Goal: Task Accomplishment & Management: Complete application form

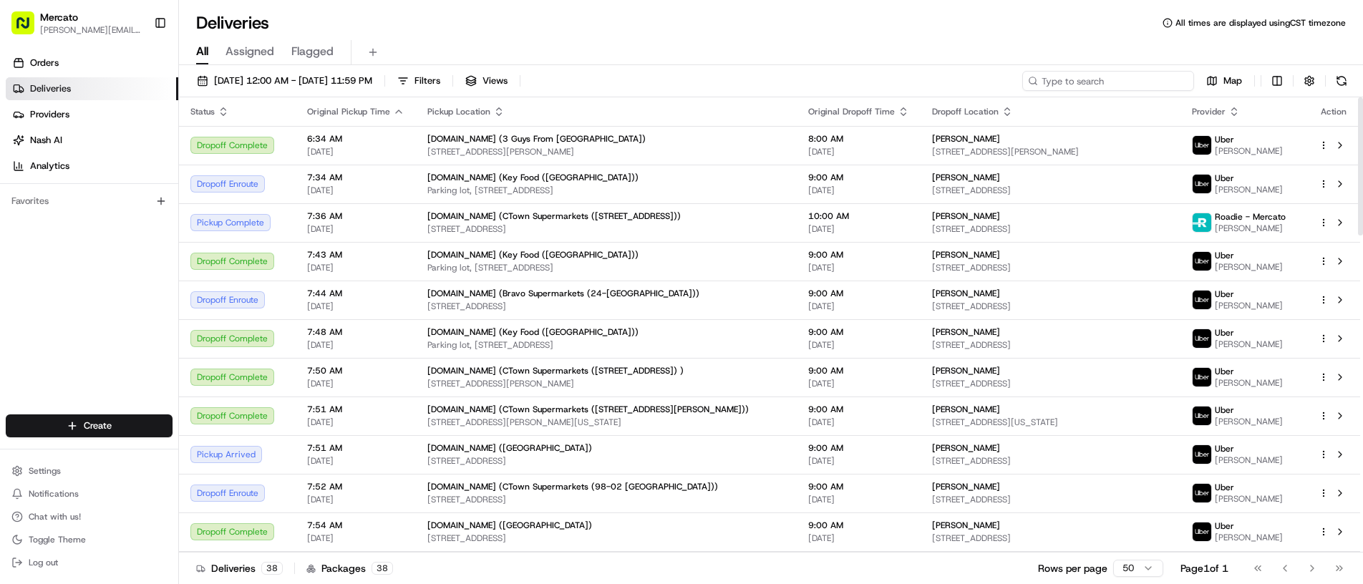
click at [1069, 76] on input at bounding box center [1108, 81] width 172 height 20
paste input "job_8eUjBBx4c74YmBFUfwJ2eX"
type input "job_8eUjBBx4c74YmBFUfwJ2eX"
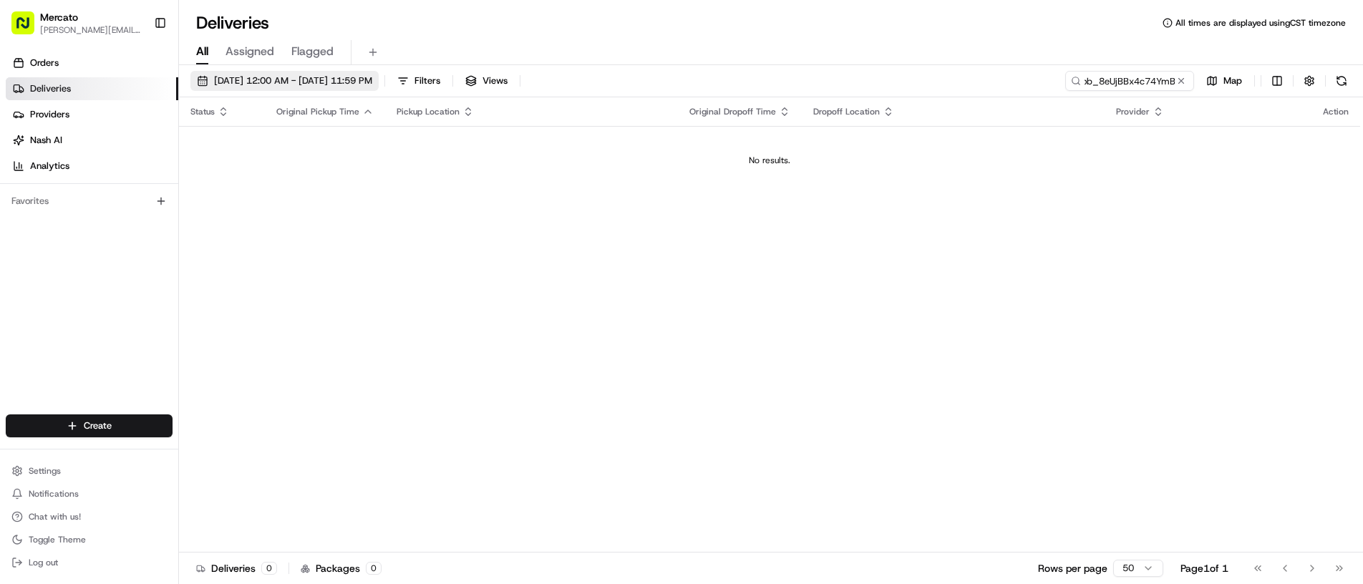
click at [235, 84] on span "[DATE] 12:00 AM - [DATE] 11:59 PM" at bounding box center [293, 80] width 158 height 13
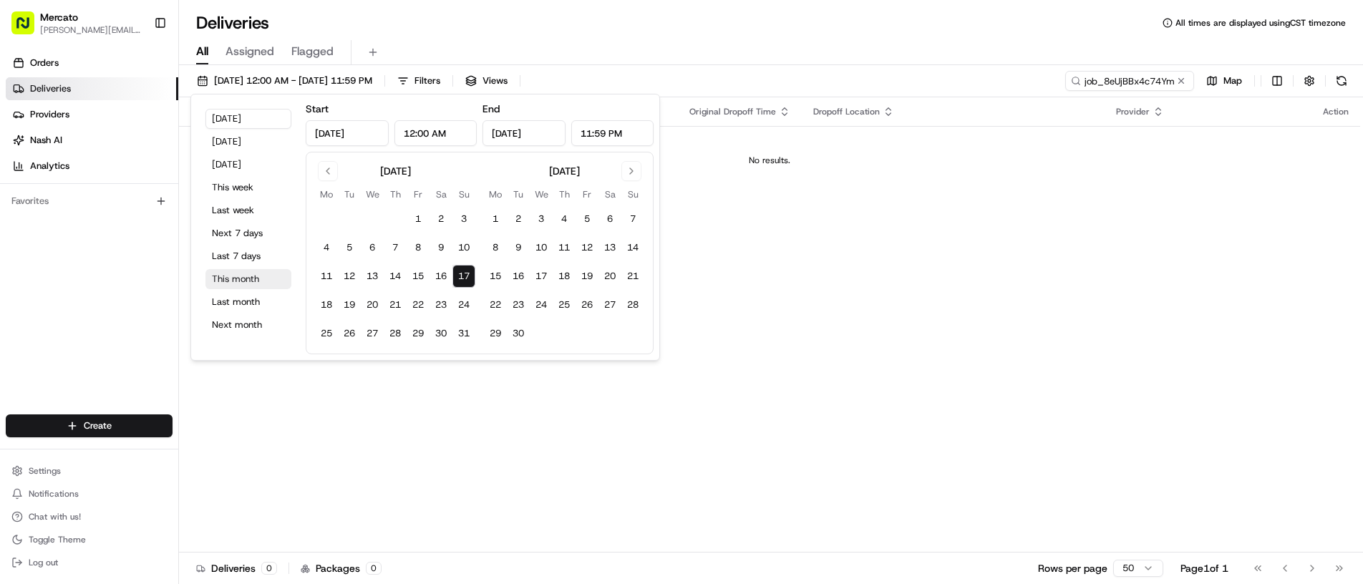
click at [245, 280] on button "This month" at bounding box center [248, 279] width 86 height 20
type input "Aug 1, 2025"
type input "Aug 31, 2025"
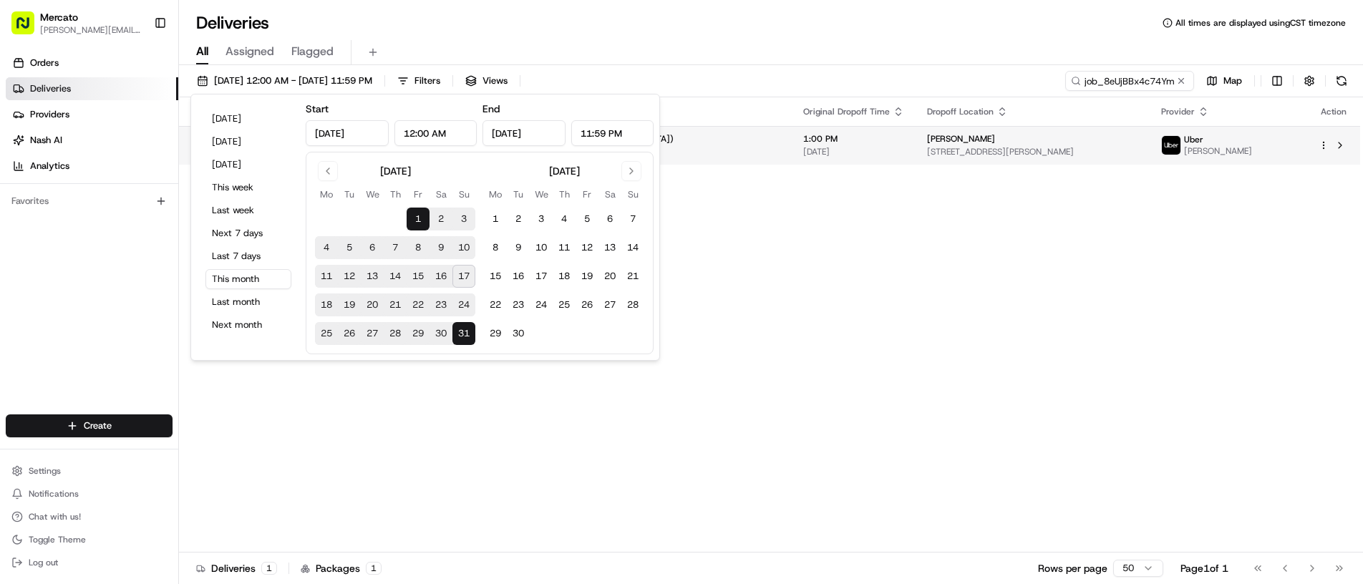
click at [927, 145] on div "Sophia Holness 880 Greene Ave #2a, Brooklyn, NY 11221, USA" at bounding box center [1032, 145] width 211 height 24
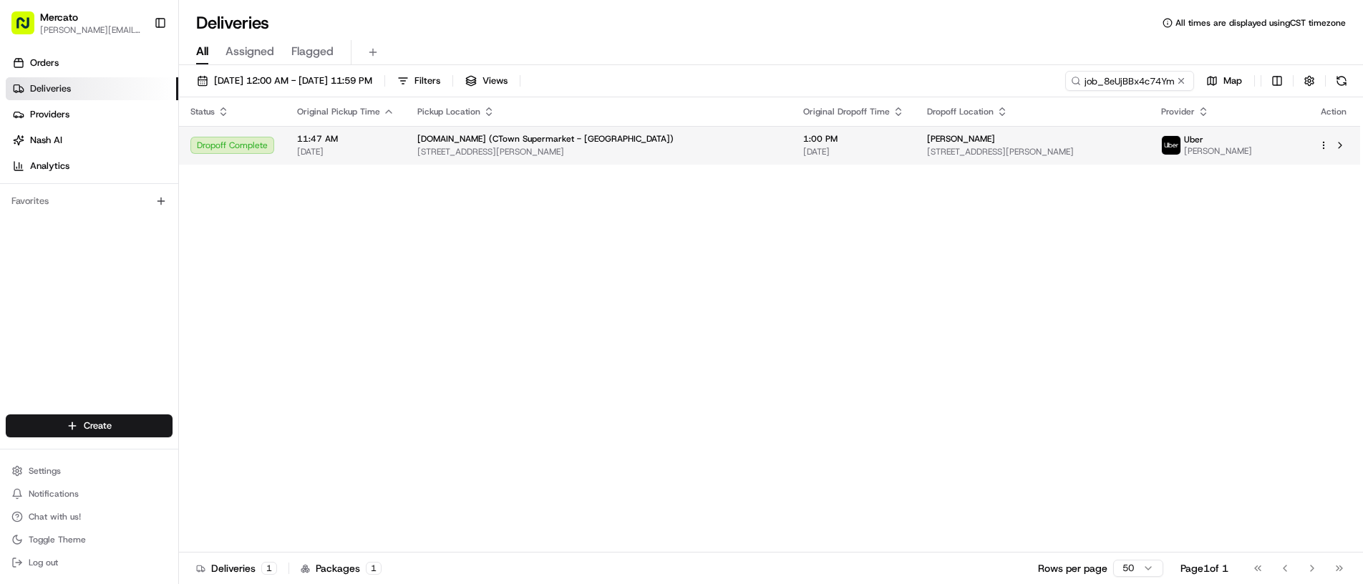
click at [920, 162] on td "Sophia Holness 880 Greene Ave #2a, Brooklyn, NY 11221, USA" at bounding box center [1032, 145] width 234 height 39
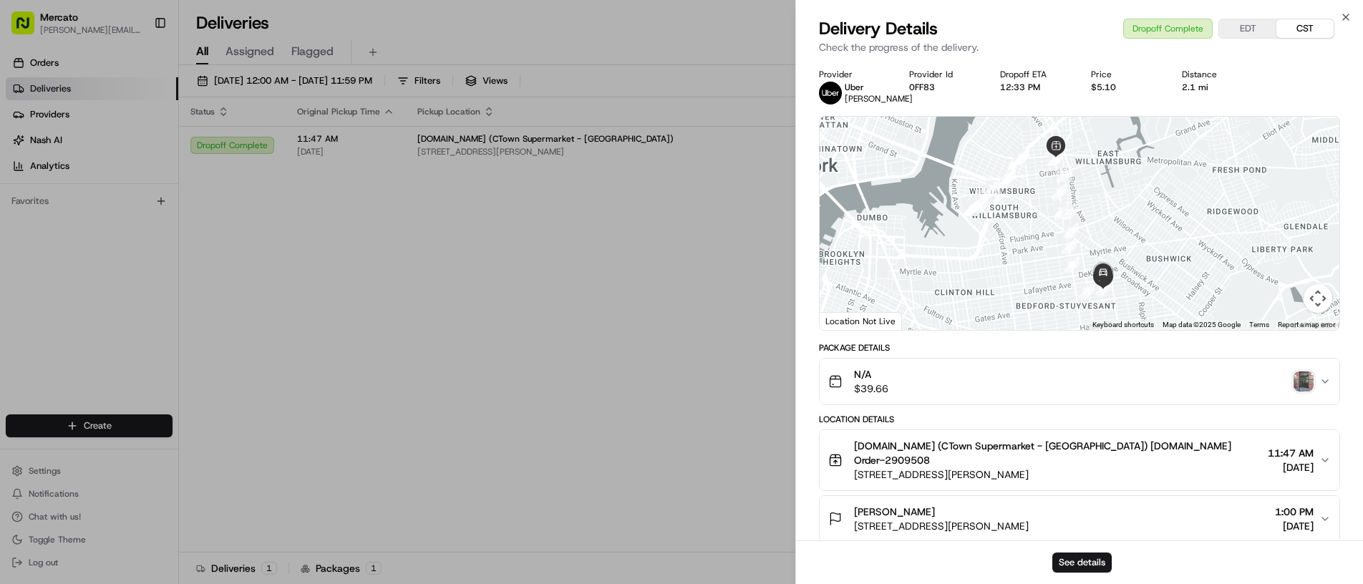
click at [1300, 380] on img "button" at bounding box center [1303, 381] width 20 height 20
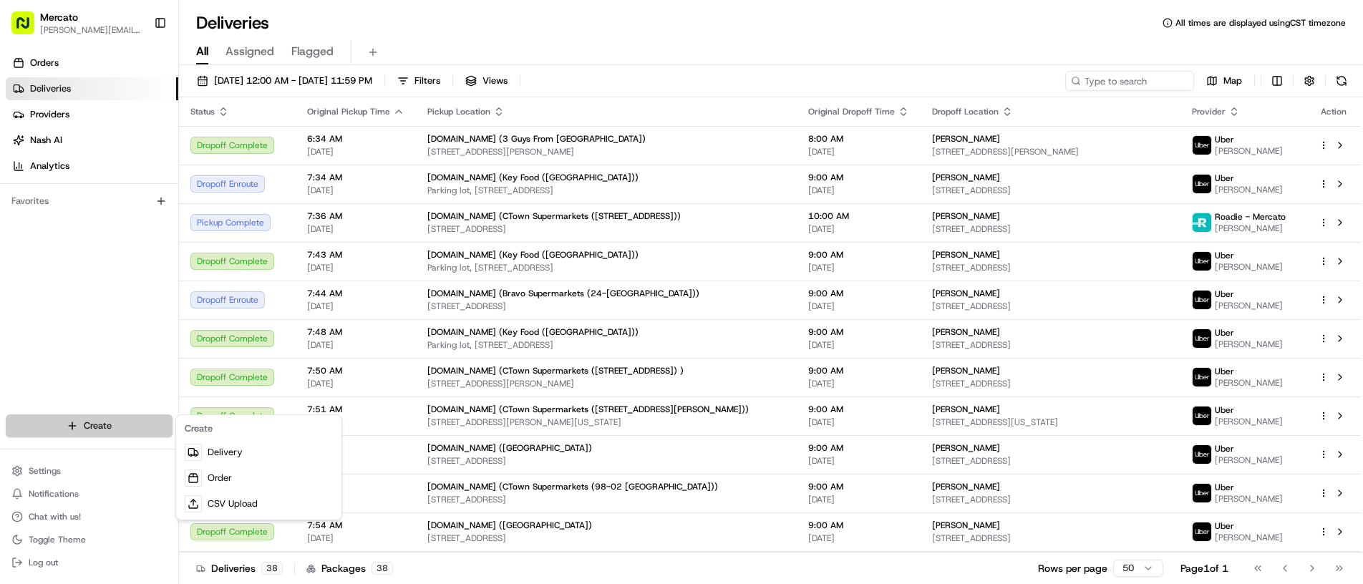
click at [132, 423] on html "Mercato abner.alaniz@ttec.com Toggle Sidebar Orders Deliveries Providers Nash A…" at bounding box center [681, 292] width 1363 height 584
click at [220, 450] on link "Delivery" at bounding box center [259, 452] width 160 height 26
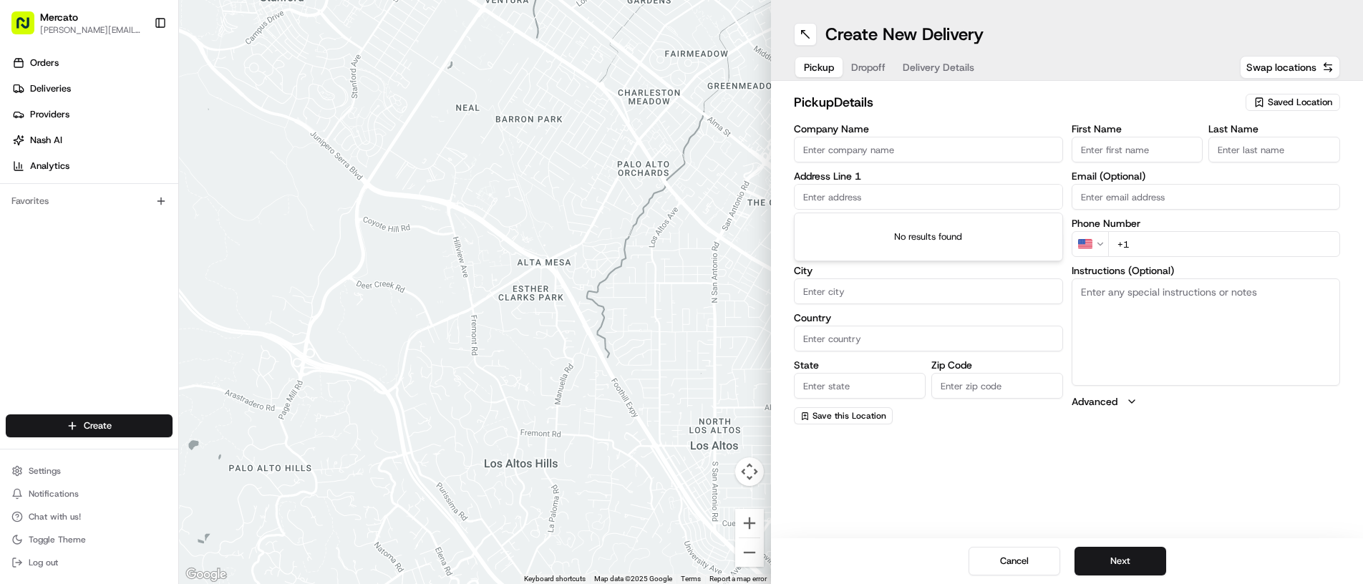
click at [823, 199] on input "text" at bounding box center [928, 197] width 269 height 26
paste input "2071 Clove Rd"
click at [840, 228] on div "2071 Clove Rd, Staten Island, NY 10304" at bounding box center [928, 226] width 262 height 21
type input "[STREET_ADDRESS]"
type input "Staten Island"
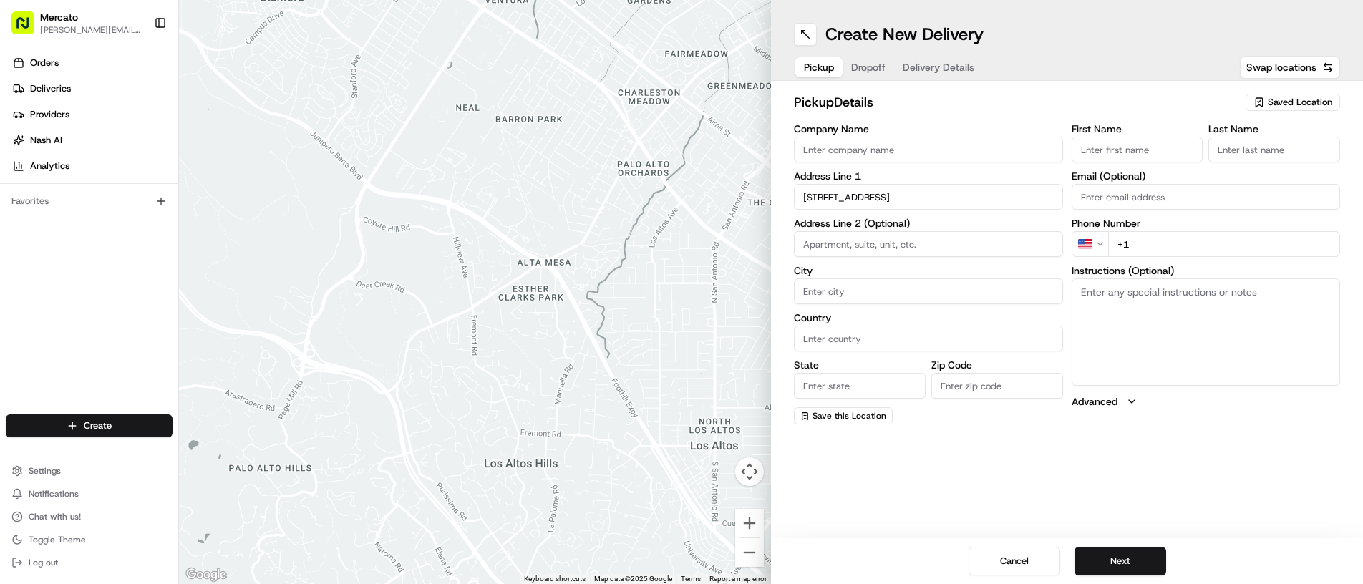
type input "United States"
type input "NY"
type input "10304"
type input "2071 Clove Road"
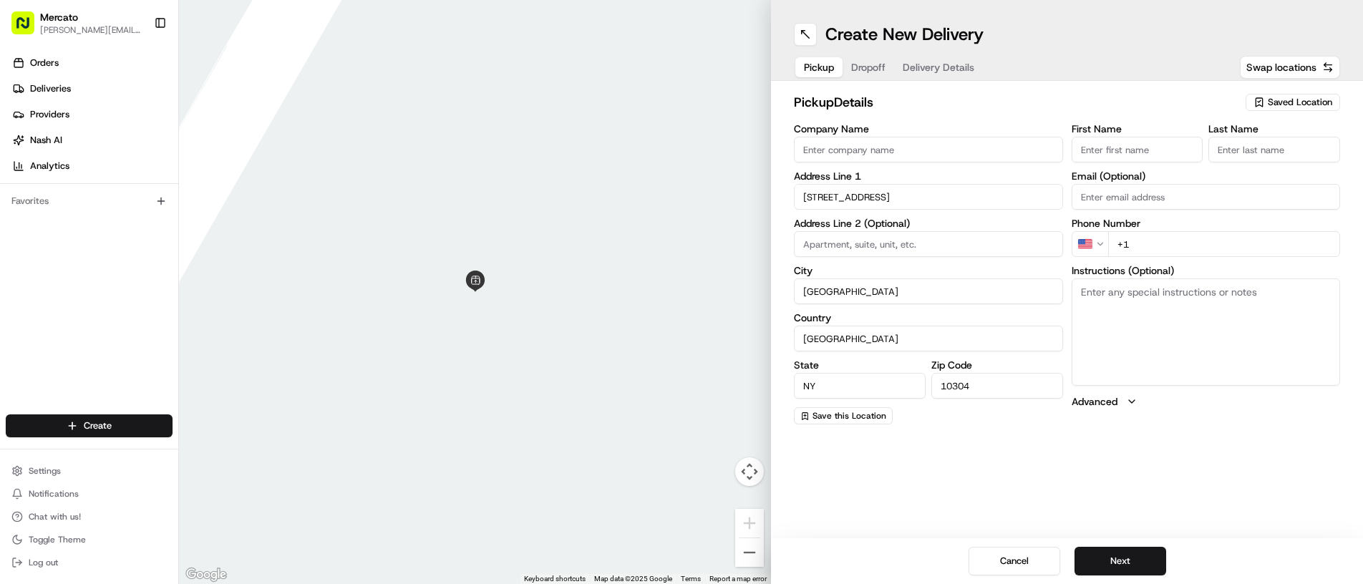
click at [818, 155] on input "Company Name" at bounding box center [928, 150] width 269 height 26
paste input "Mercato.com (CTown Supermarket (Clove Rd) )"
type input "Mercato.com (CTown Supermarket (Clove Rd) )"
click at [1159, 243] on input "+1" at bounding box center [1224, 244] width 233 height 26
paste input "855 966 2725"
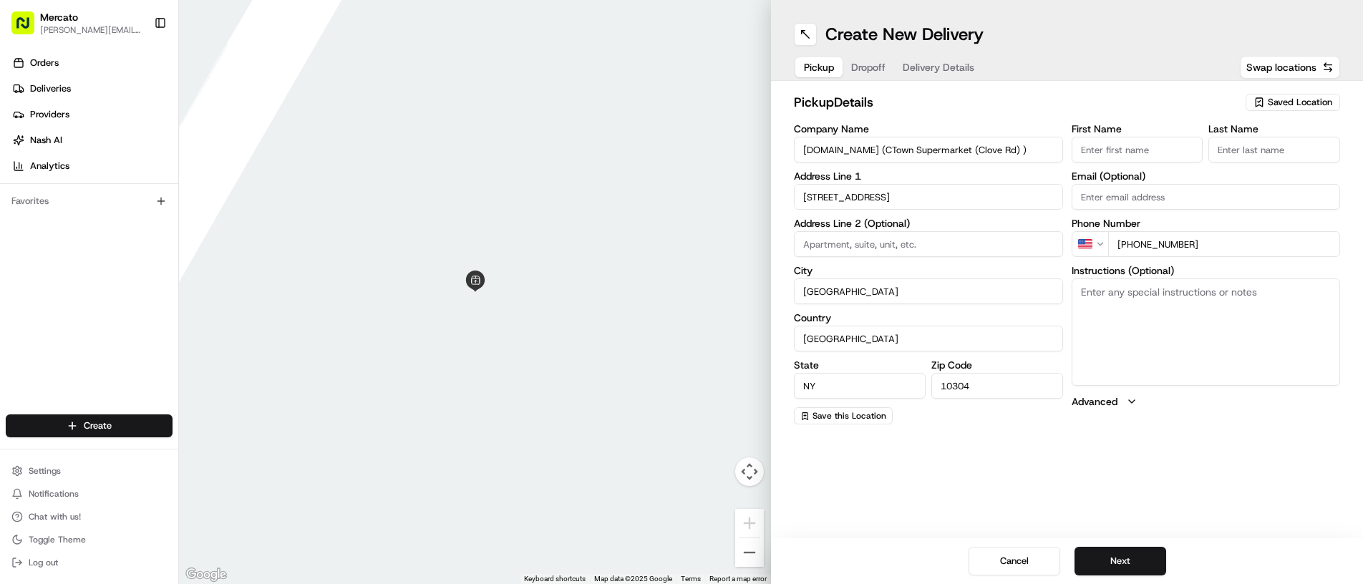
type input "+1 855 966 2725"
click at [1117, 328] on textarea "Instructions (Optional)" at bounding box center [1206, 331] width 269 height 107
paste textarea "Please go inside CTown Supermarket (Clove Rd) and state the address in which yo…"
type textarea "Please go inside CTown Supermarket (Clove Rd) and state the address in which yo…"
click at [1097, 553] on button "Next" at bounding box center [1120, 561] width 92 height 29
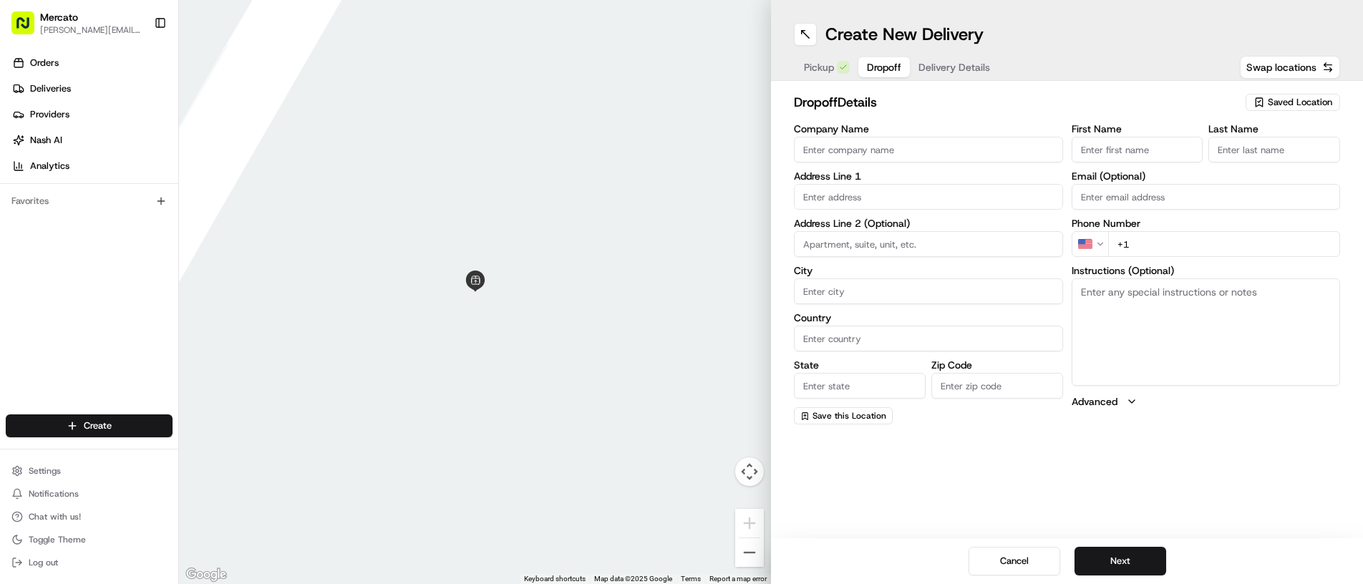
click at [842, 198] on input "text" at bounding box center [928, 197] width 269 height 26
paste input "65-61 Saunders Street"
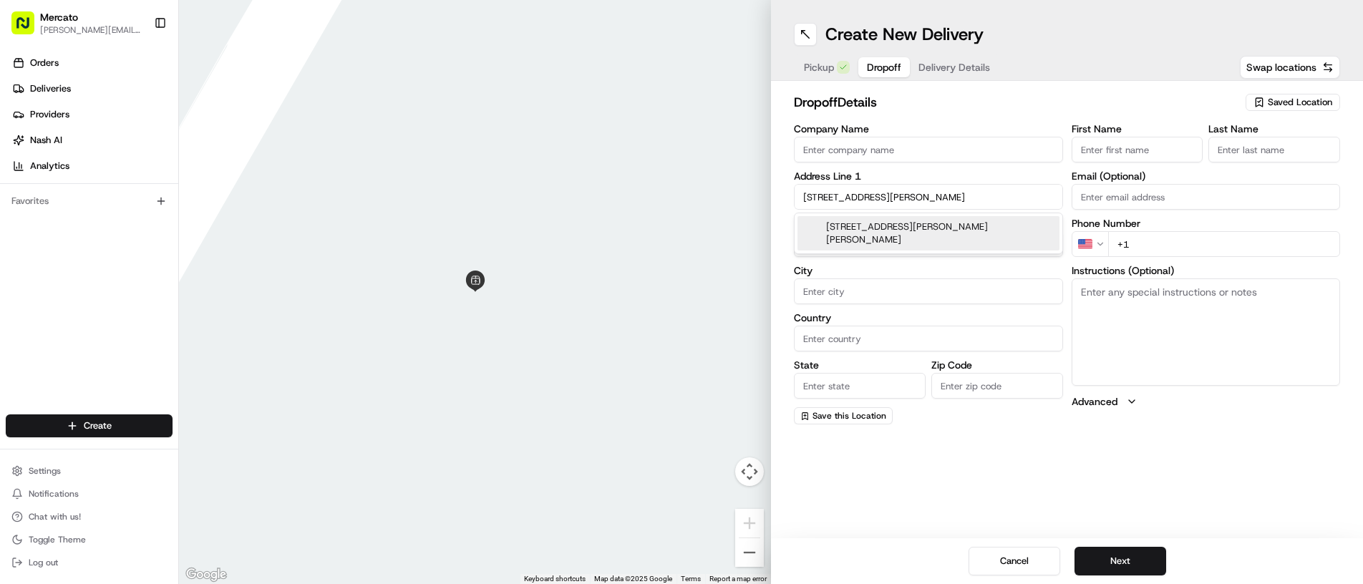
click at [976, 225] on div "65-61 Saunders Street, Rego Park, NY 11374" at bounding box center [928, 233] width 262 height 34
type input "65-61 Saunders St, Flushing, NY 11374, USA"
type input "Queens"
type input "United States"
type input "NY"
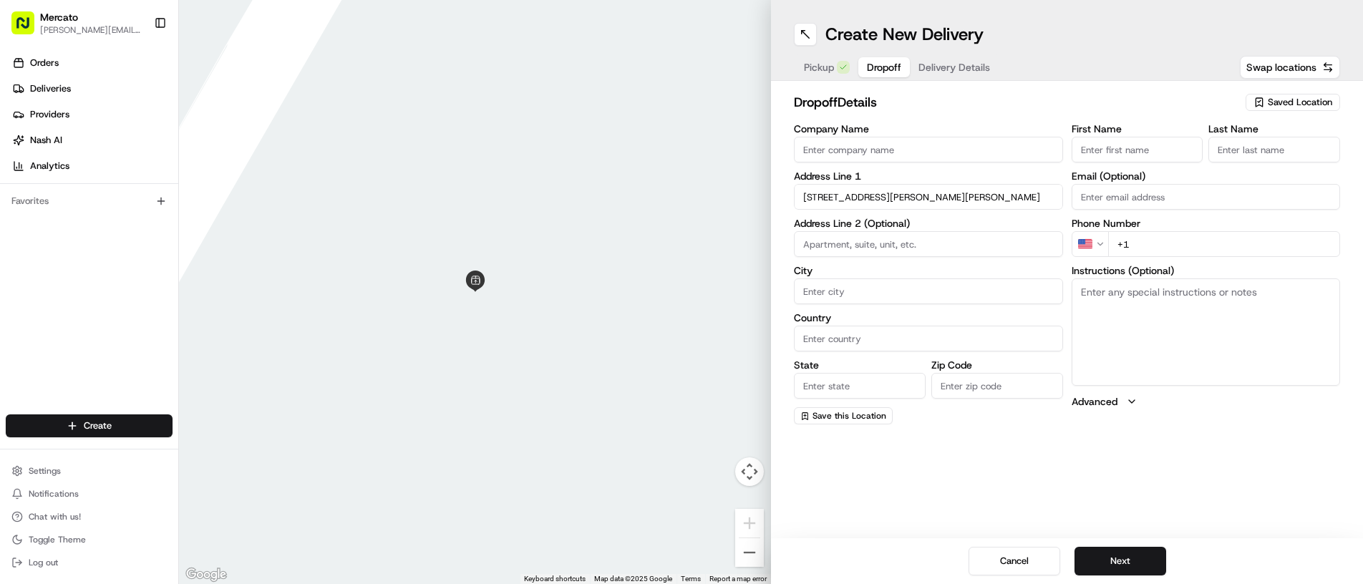
type input "11374"
type input "65-61 Saunders Street"
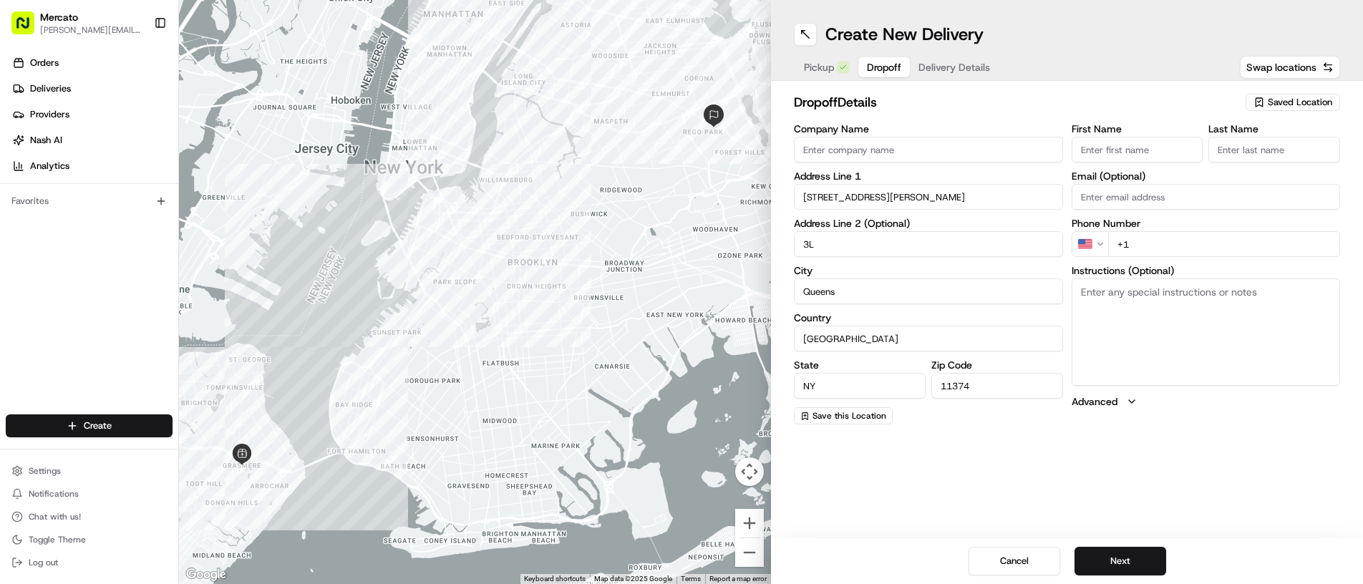
type input "3L"
click at [1098, 151] on input "First Name" at bounding box center [1138, 150] width 132 height 26
type input "Josenita"
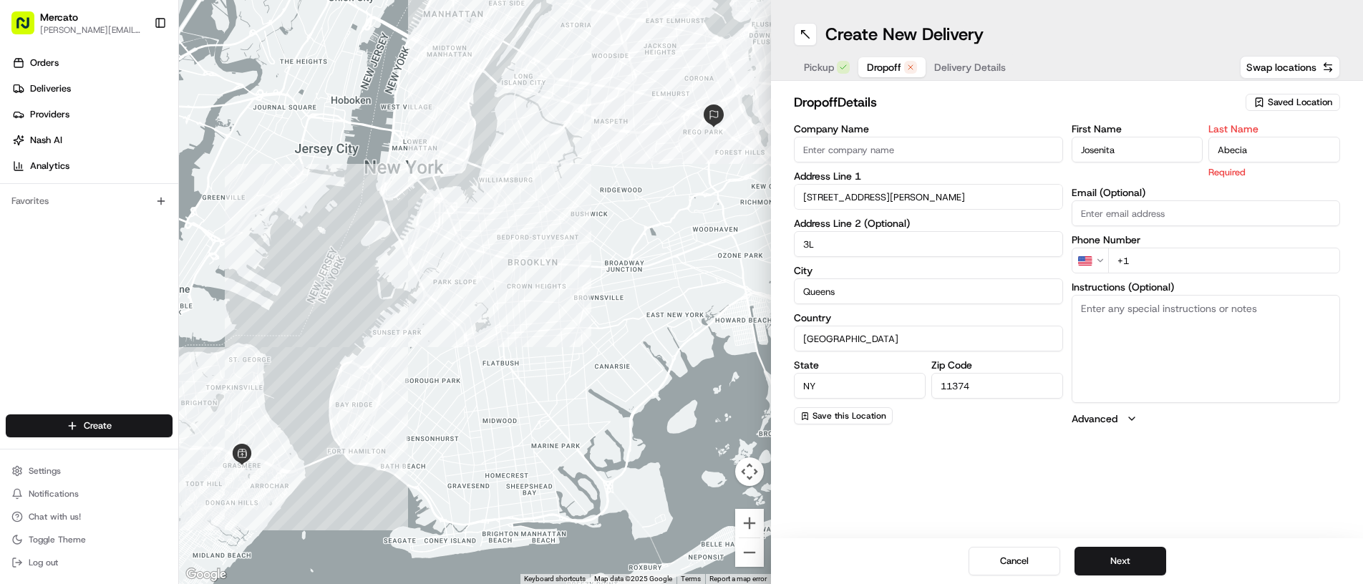
type input "Abecia"
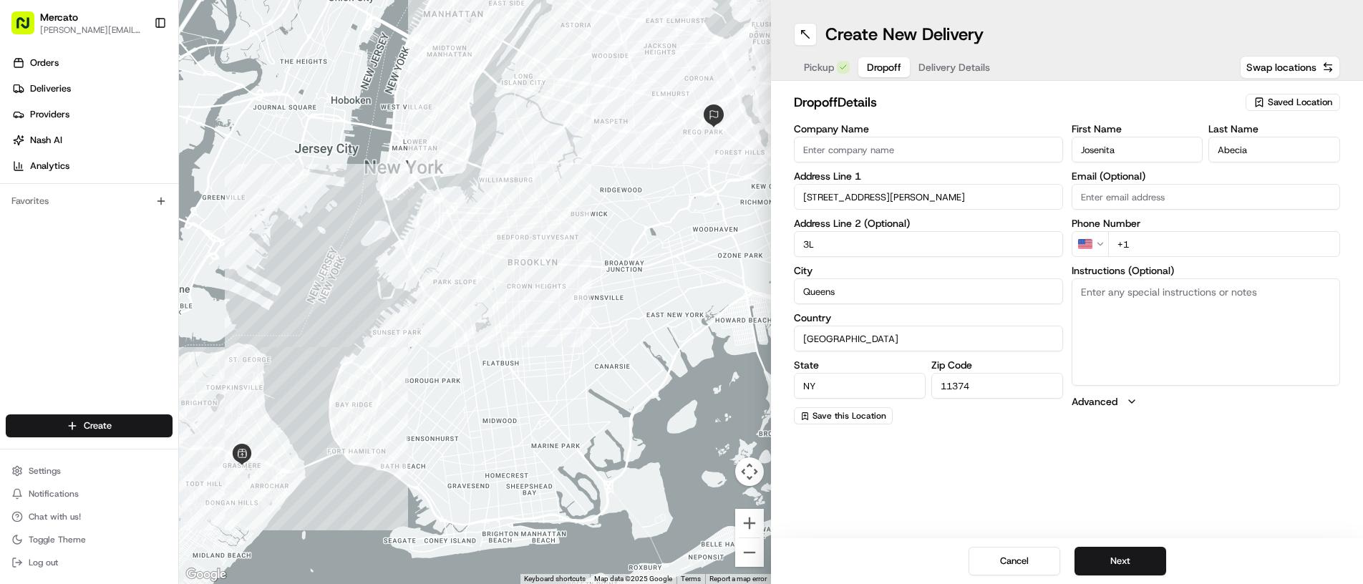
click at [1152, 257] on div "First Name Josenita Last Name Abecia Email (Optional) Phone Number US +1 Instru…" at bounding box center [1206, 274] width 269 height 301
paste input "917 214 8312"
type input "+1 917 214 8312"
click at [1148, 342] on textarea "Instructions (Optional)" at bounding box center [1206, 331] width 269 height 107
paste textarea "Mention you are here with Mercato. Josenita is located at/in 3L. Please call/te…"
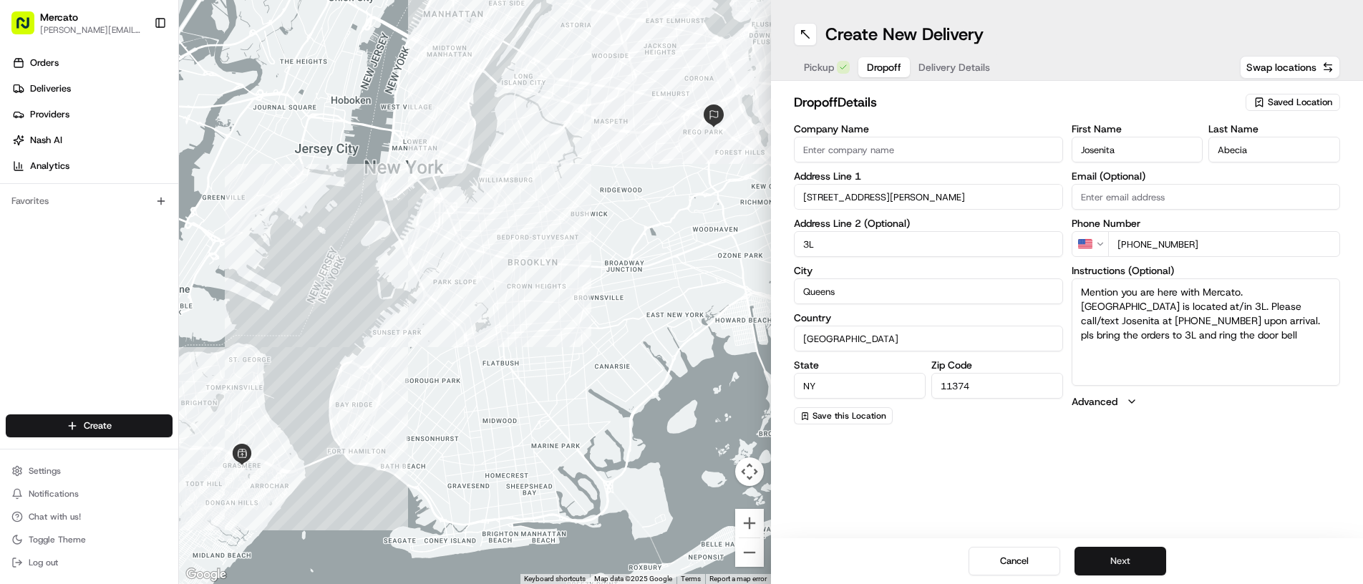
type textarea "Mention you are here with Mercato. Josenita is located at/in 3L. Please call/te…"
click at [1112, 561] on button "Next" at bounding box center [1120, 561] width 92 height 29
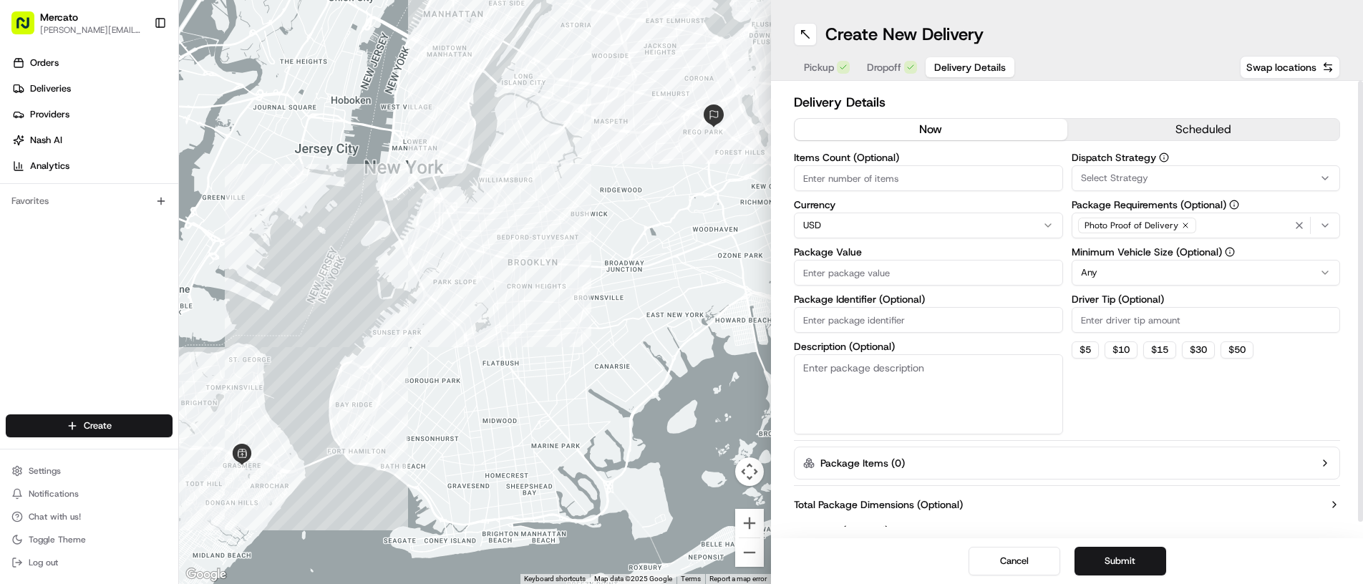
click at [822, 280] on input "Package Value" at bounding box center [928, 273] width 269 height 26
type input "393.2"
click at [844, 325] on input "Package Identifier (Optional)" at bounding box center [928, 320] width 269 height 26
paste input "Order #2914023"
type input "Order #2914023"
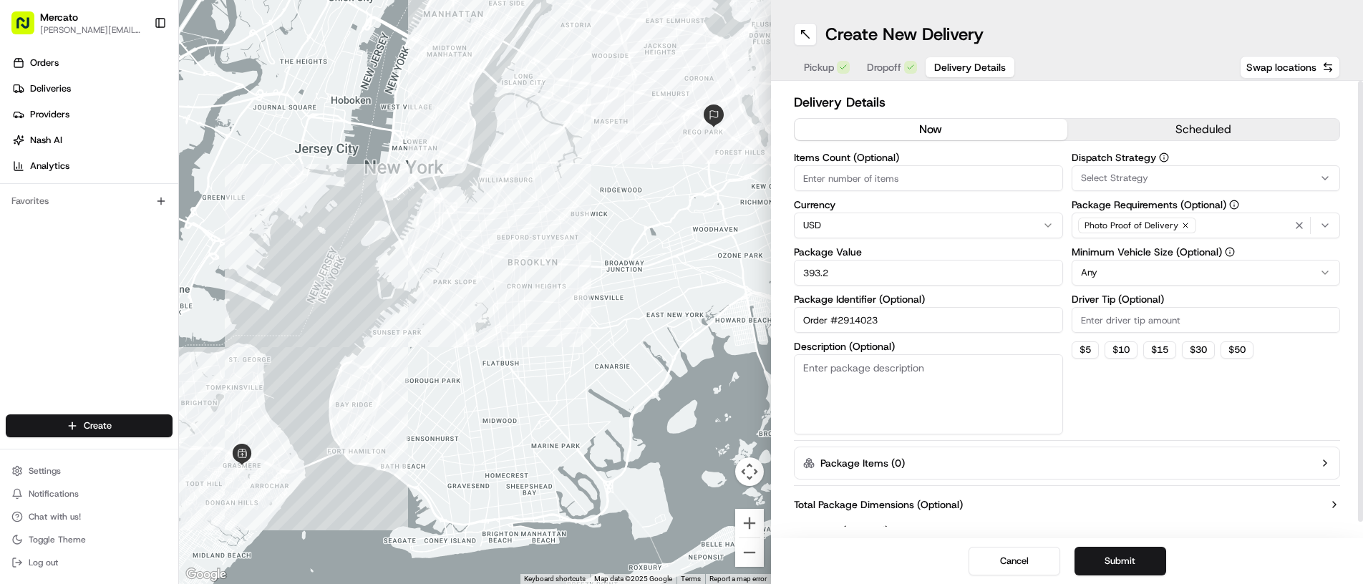
click at [1122, 317] on input "Driver Tip (Optional)" at bounding box center [1206, 320] width 269 height 26
type input "19.66"
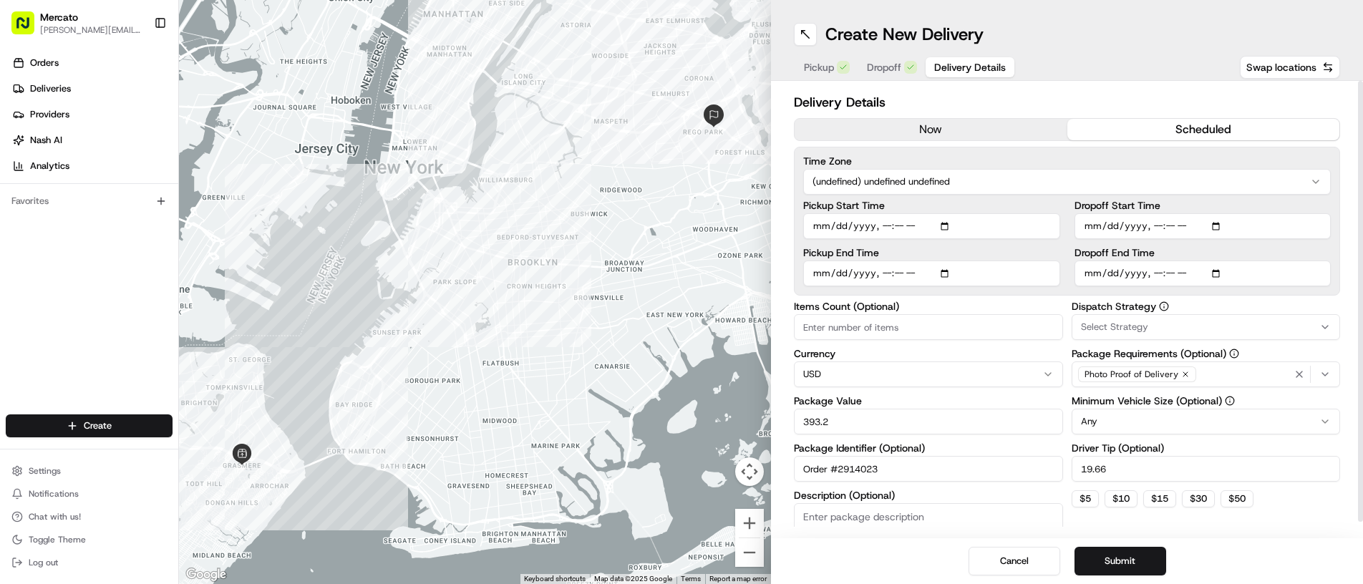
click at [1102, 128] on button "scheduled" at bounding box center [1203, 129] width 273 height 21
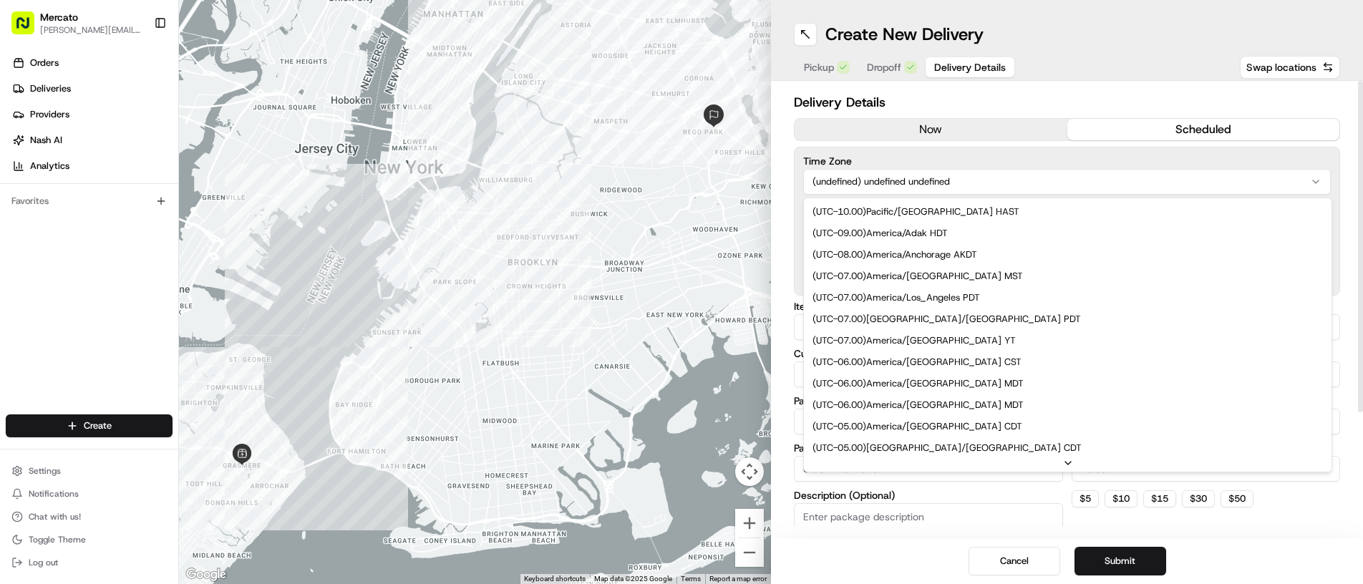
click at [903, 180] on html "Mercato abner.alaniz@ttec.com Toggle Sidebar Orders Deliveries Providers Nash A…" at bounding box center [681, 292] width 1363 height 584
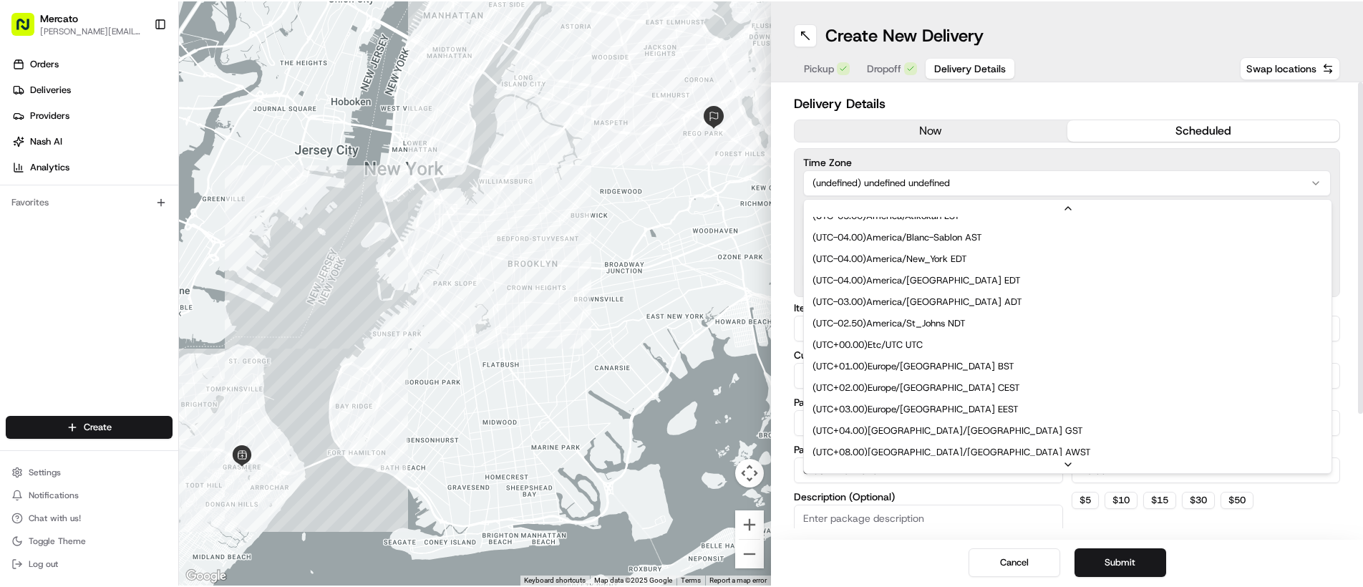
scroll to position [281, 0]
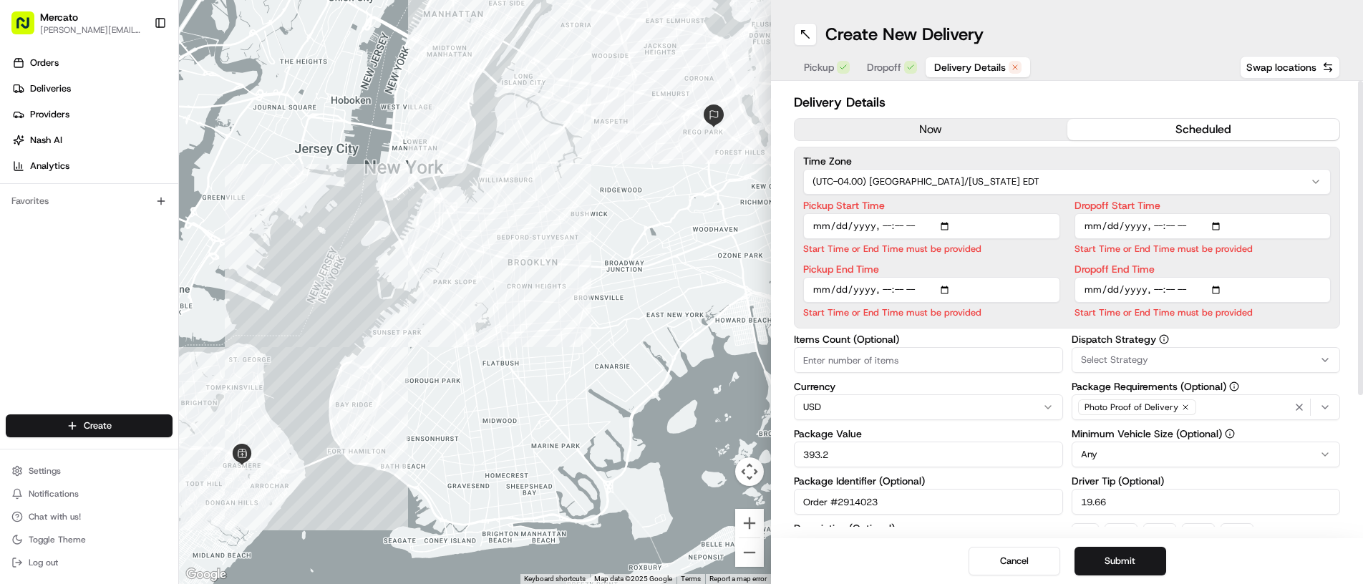
click at [930, 228] on input "Pickup Start Time" at bounding box center [931, 226] width 257 height 26
type input "2025-08-17T14:00"
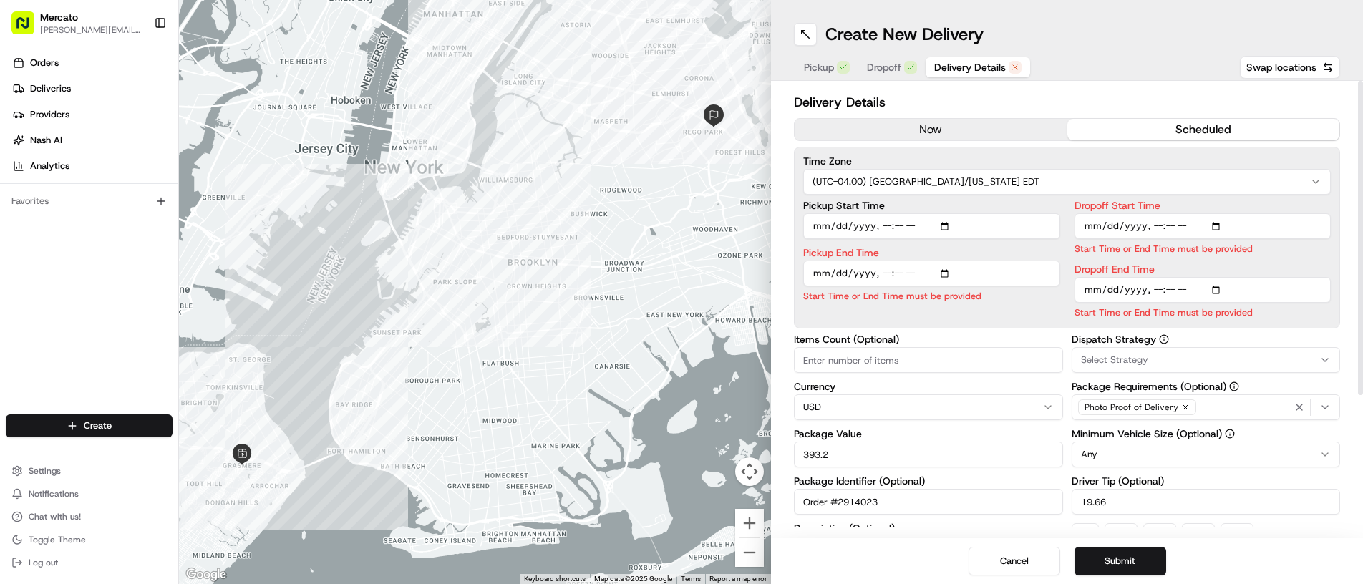
click at [1203, 228] on input "Dropoff Start Time" at bounding box center [1202, 226] width 257 height 26
type input "2025-08-17T17:00"
click at [1349, 379] on div "Delivery Details now scheduled Time Zone (UTC-04.00) America/New York EDT Picku…" at bounding box center [1067, 309] width 592 height 457
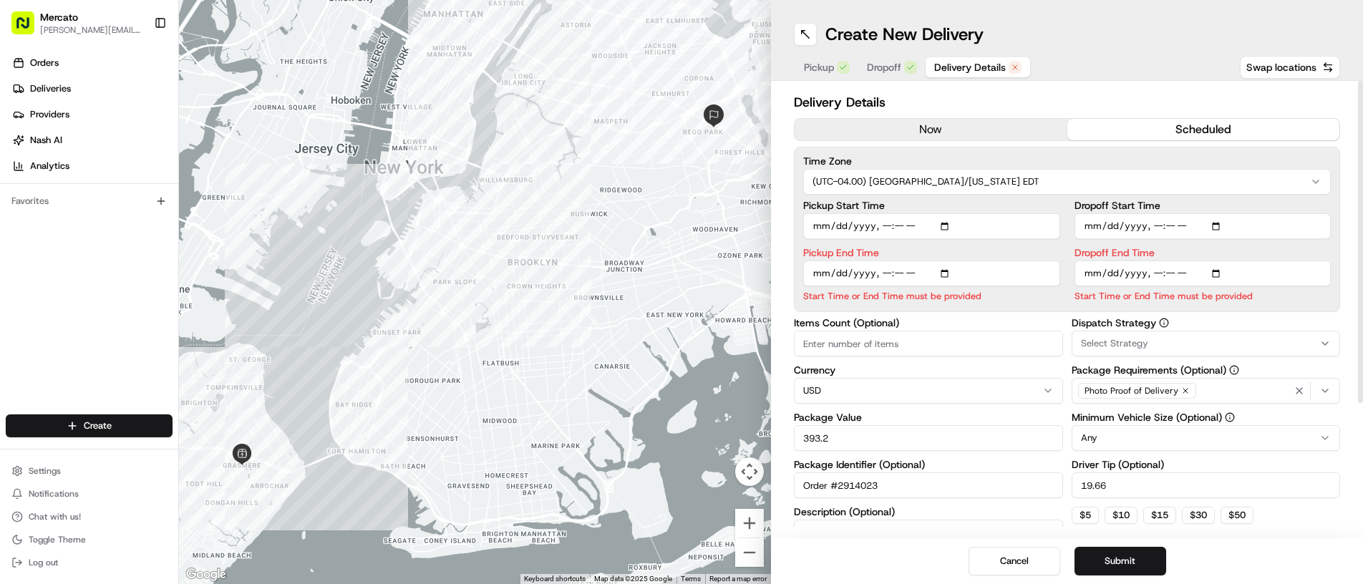
click at [1165, 432] on html "Mercato abner.alaniz@ttec.com Toggle Sidebar Orders Deliveries Providers Nash A…" at bounding box center [681, 292] width 1363 height 584
click at [1101, 563] on button "Submit" at bounding box center [1120, 561] width 92 height 29
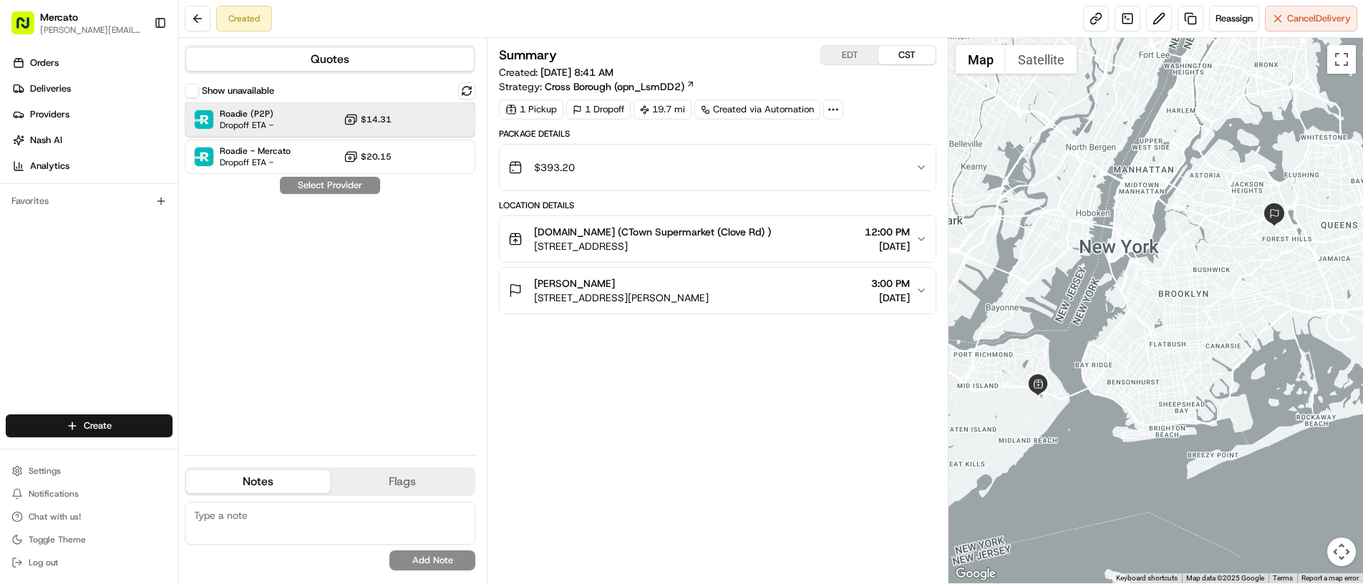
click at [261, 130] on span "Dropoff ETA -" at bounding box center [247, 125] width 54 height 11
click at [300, 183] on button "Assign Provider" at bounding box center [330, 185] width 102 height 17
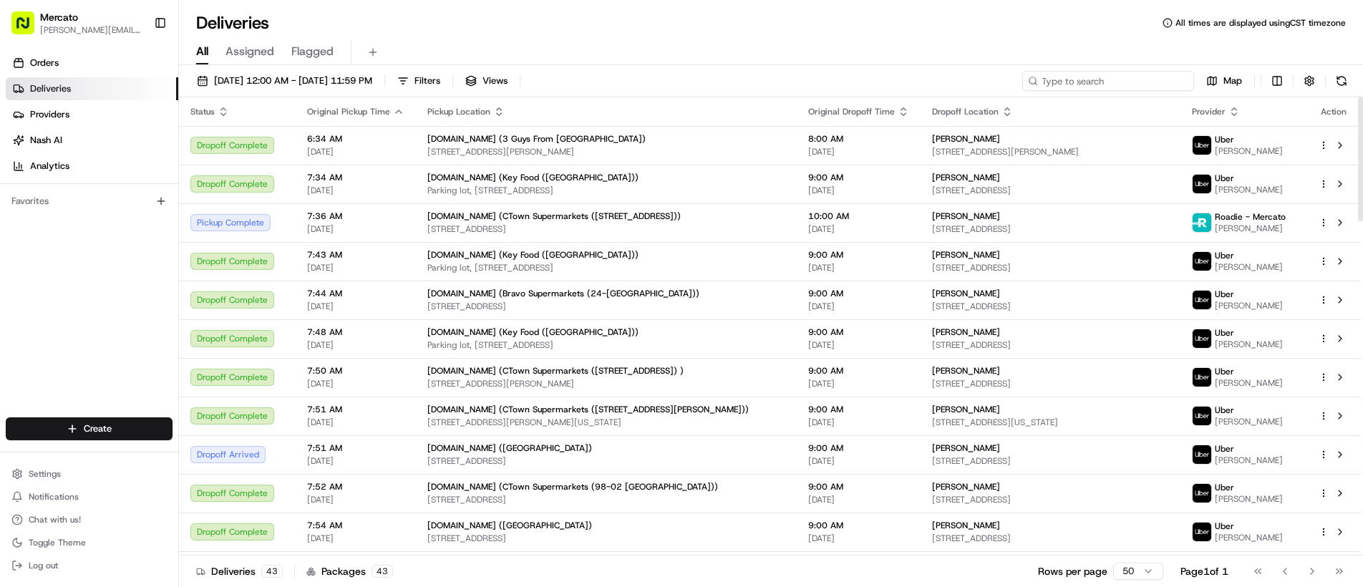
click at [1107, 89] on input at bounding box center [1108, 81] width 172 height 20
paste input "job_WAYbSPxAwiWfLStdUnQyVe"
type input "job_WAYbSPxAwiWfLStdUnQyVe"
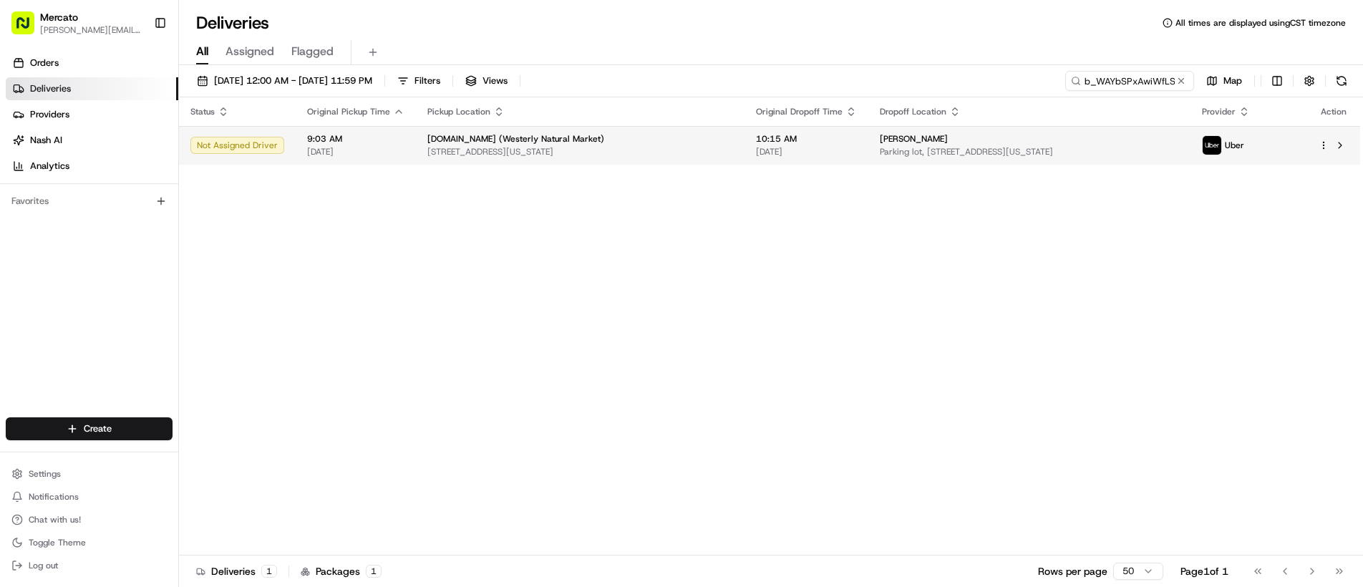
click at [922, 152] on span "Parking lot, 90 La Salle St Apt 2h, New York, NY 10027, USA" at bounding box center [1030, 151] width 300 height 11
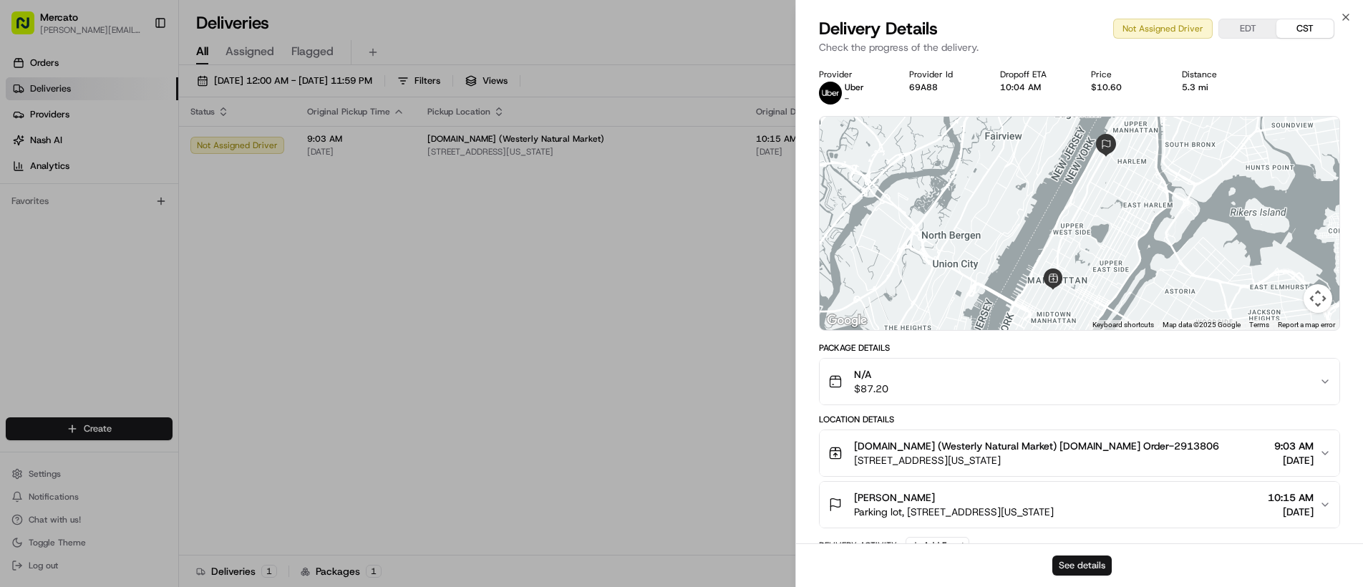
click at [1068, 569] on button "See details" at bounding box center [1081, 565] width 59 height 20
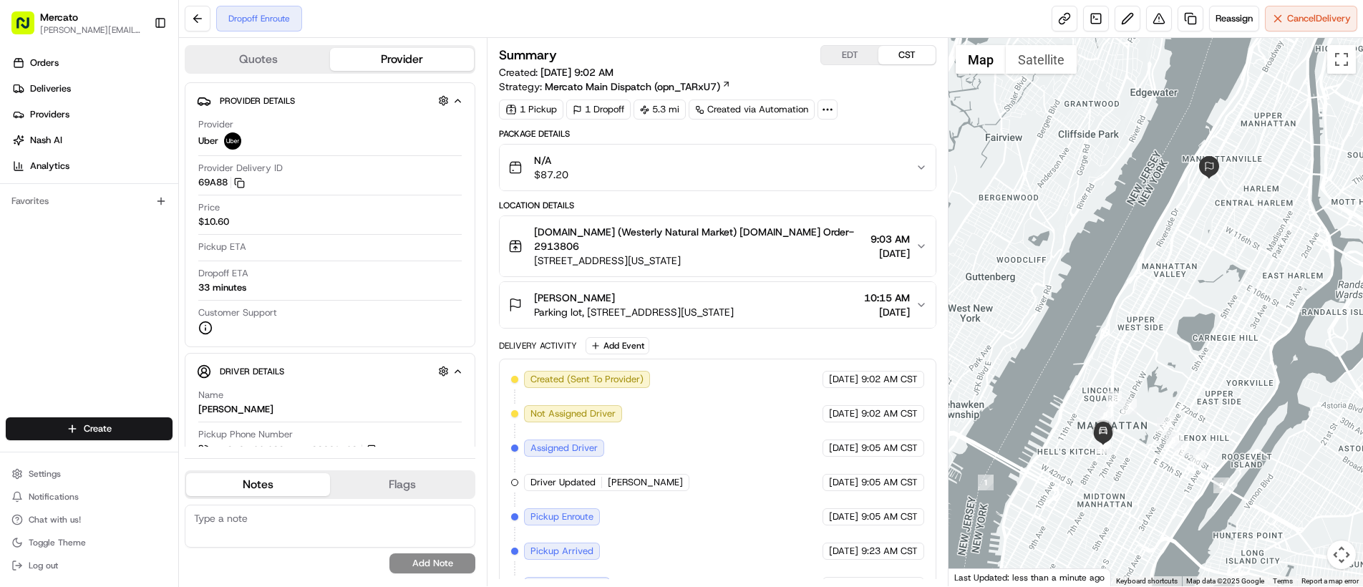
scroll to position [62, 0]
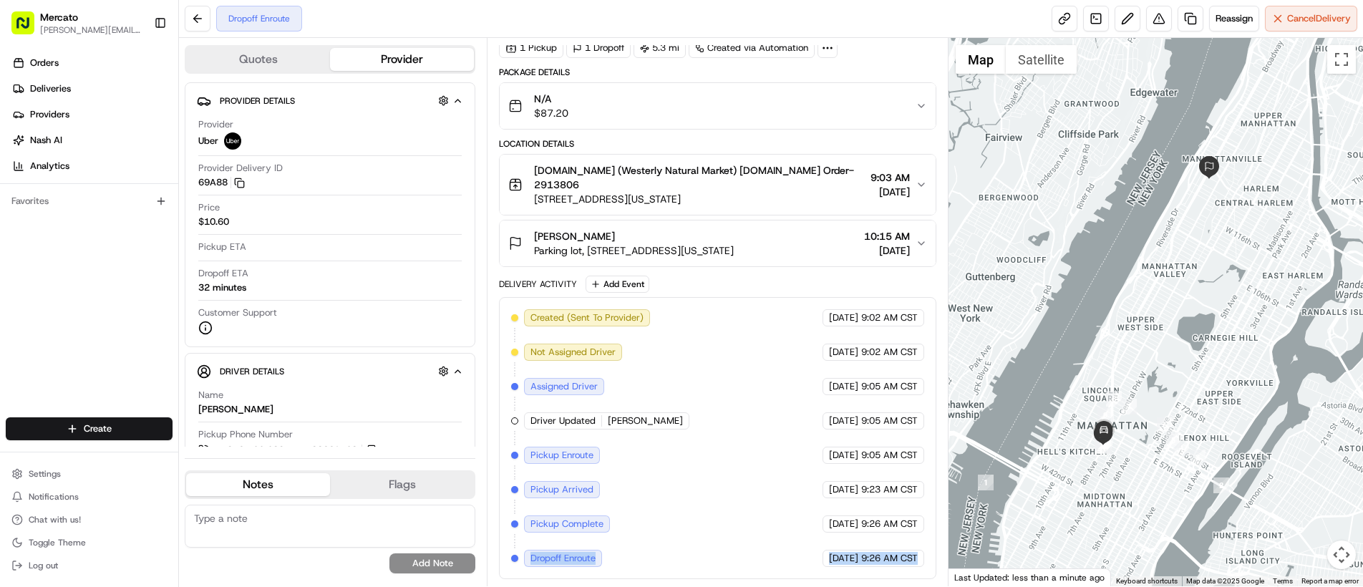
drag, startPoint x: 532, startPoint y: 556, endPoint x: 915, endPoint y: 560, distance: 383.7
click at [915, 560] on div "Created (Sent To Provider) Uber 08/17/2025 9:02 AM CST Not Assigned Driver Uber…" at bounding box center [717, 438] width 413 height 258
copy div "Dropoff Enroute Uber 08/17/2025 9:26 AM CST"
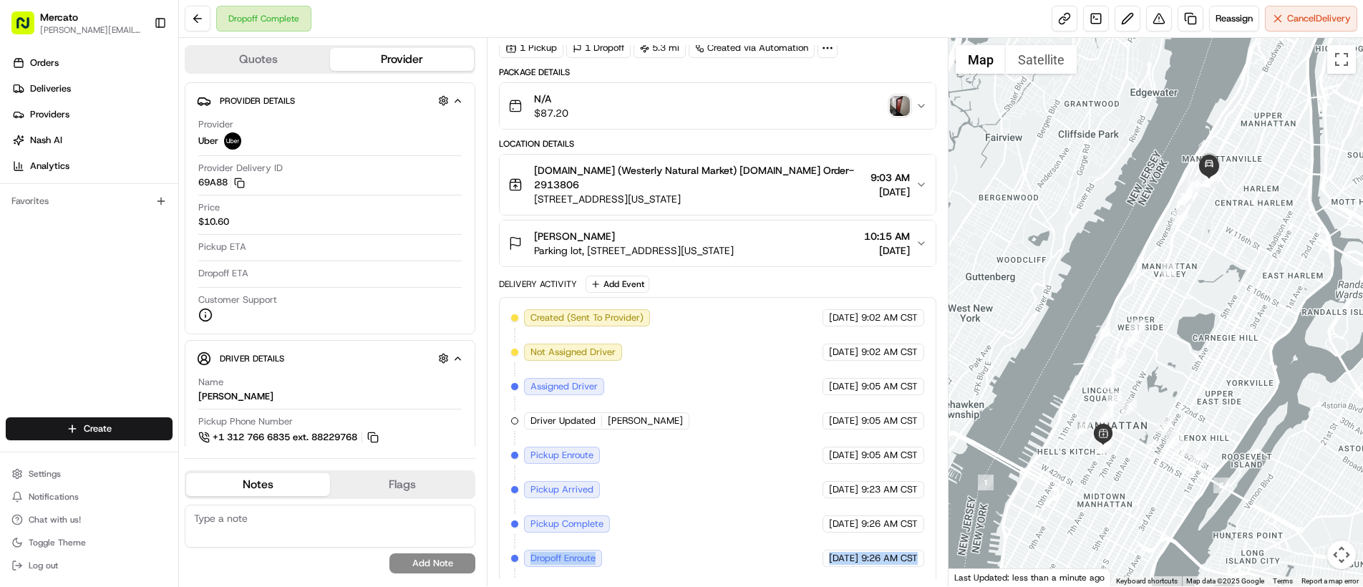
scroll to position [130, 0]
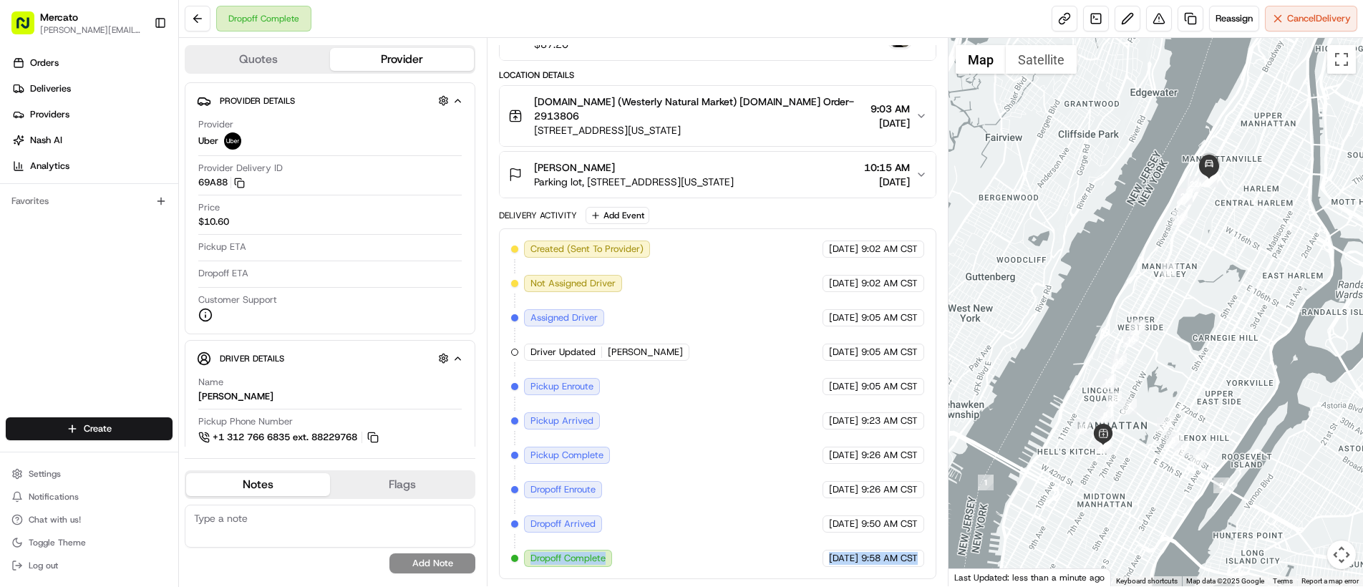
drag, startPoint x: 528, startPoint y: 560, endPoint x: 900, endPoint y: 571, distance: 372.4
click at [900, 571] on div "Created (Sent To Provider) Uber 08/17/2025 9:02 AM CST Not Assigned Driver Uber…" at bounding box center [717, 403] width 437 height 351
copy div "Dropoff Complete Uber 08/17/2025 9:58 AM CST"
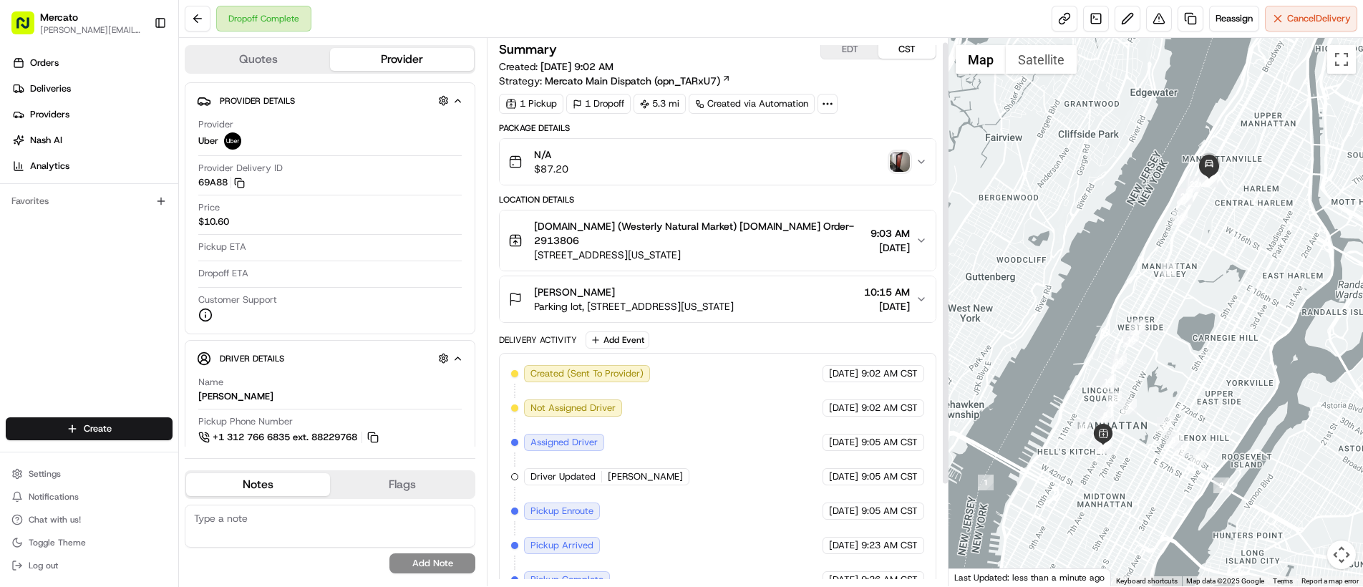
scroll to position [0, 0]
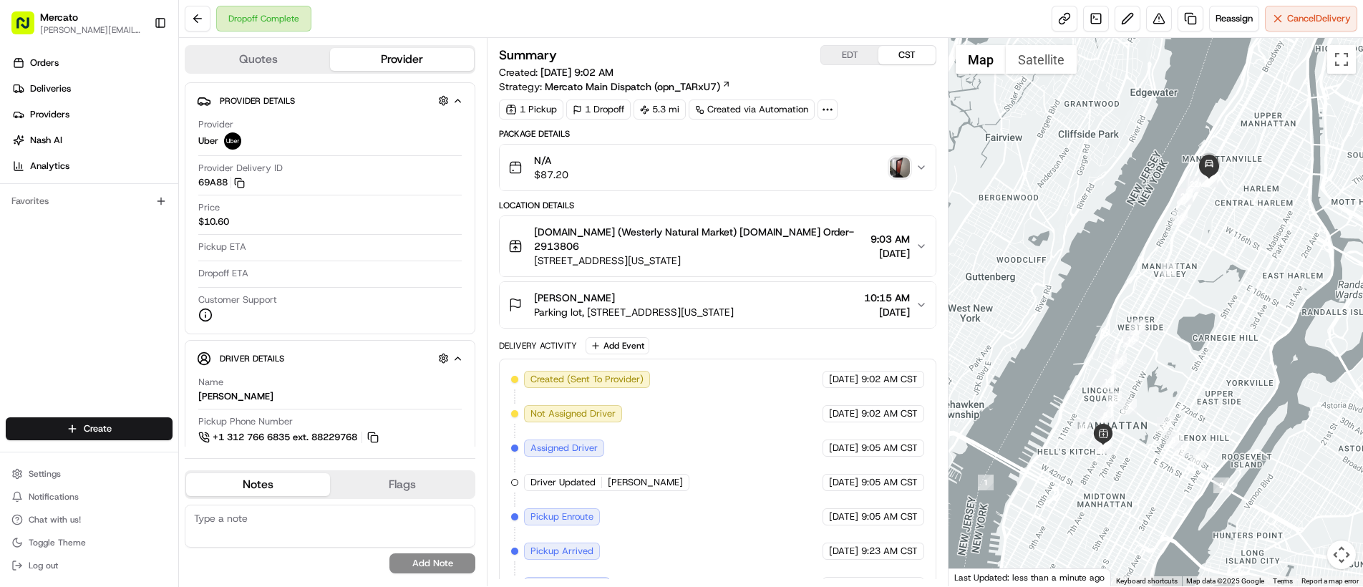
click at [896, 160] on img "button" at bounding box center [900, 167] width 20 height 20
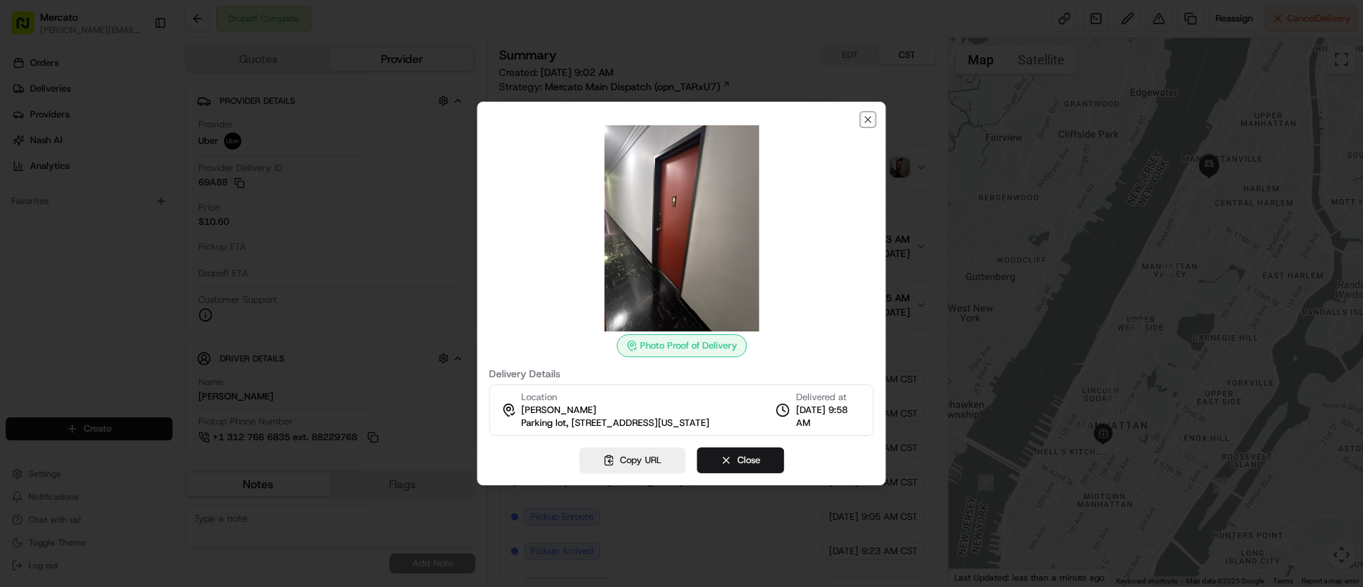
drag, startPoint x: 865, startPoint y: 116, endPoint x: 858, endPoint y: 105, distance: 13.9
click at [865, 115] on icon "button" at bounding box center [868, 119] width 11 height 11
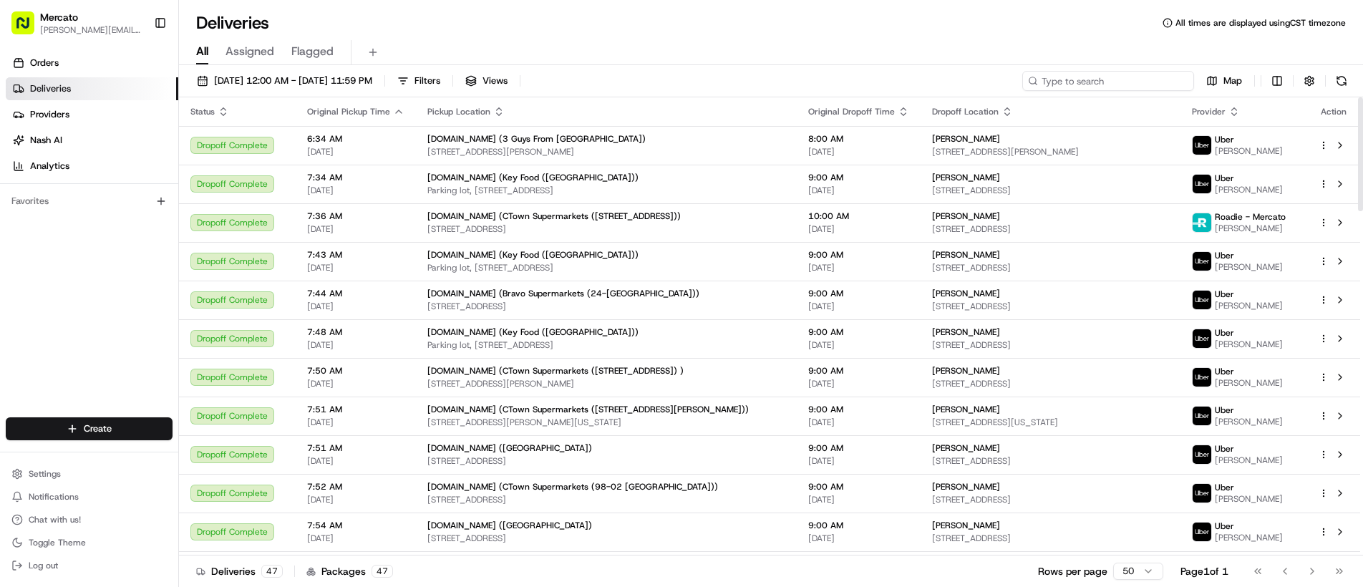
click at [1114, 87] on input at bounding box center [1108, 81] width 172 height 20
paste input "job_QSqz2iFJngTLEWx7teFHF7"
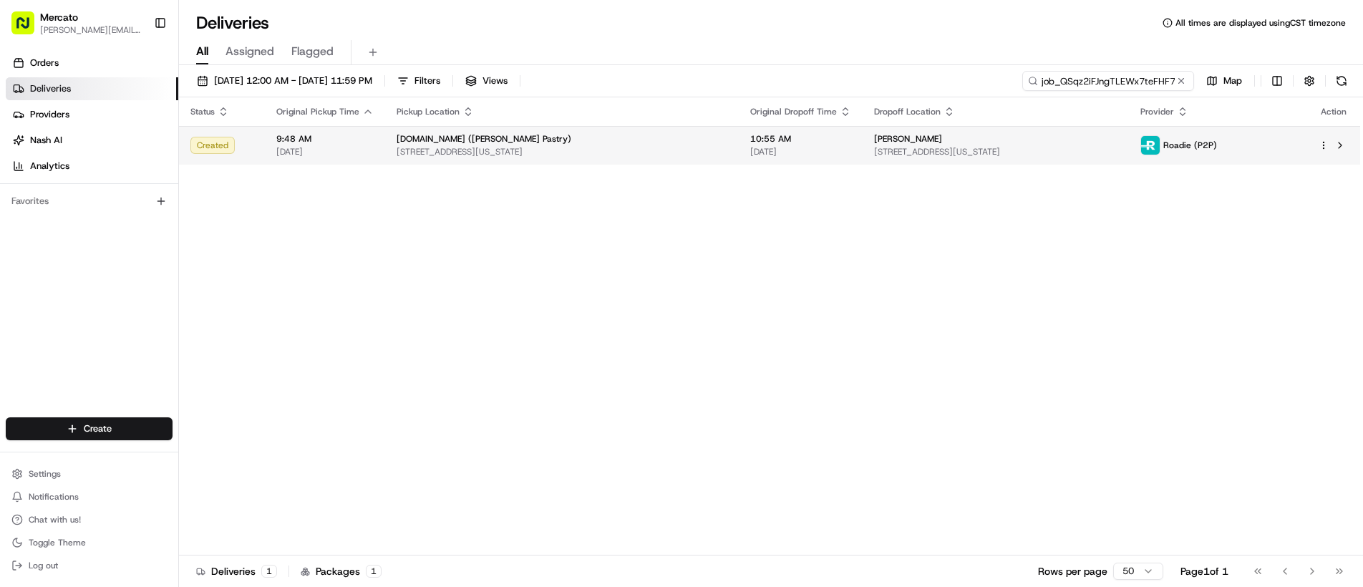
type input "job_QSqz2iFJngTLEWx7teFHF7"
click at [1102, 145] on div "Angela Miele 1641 Third Ave 27 j, New York, NY 10035, USA" at bounding box center [995, 145] width 243 height 24
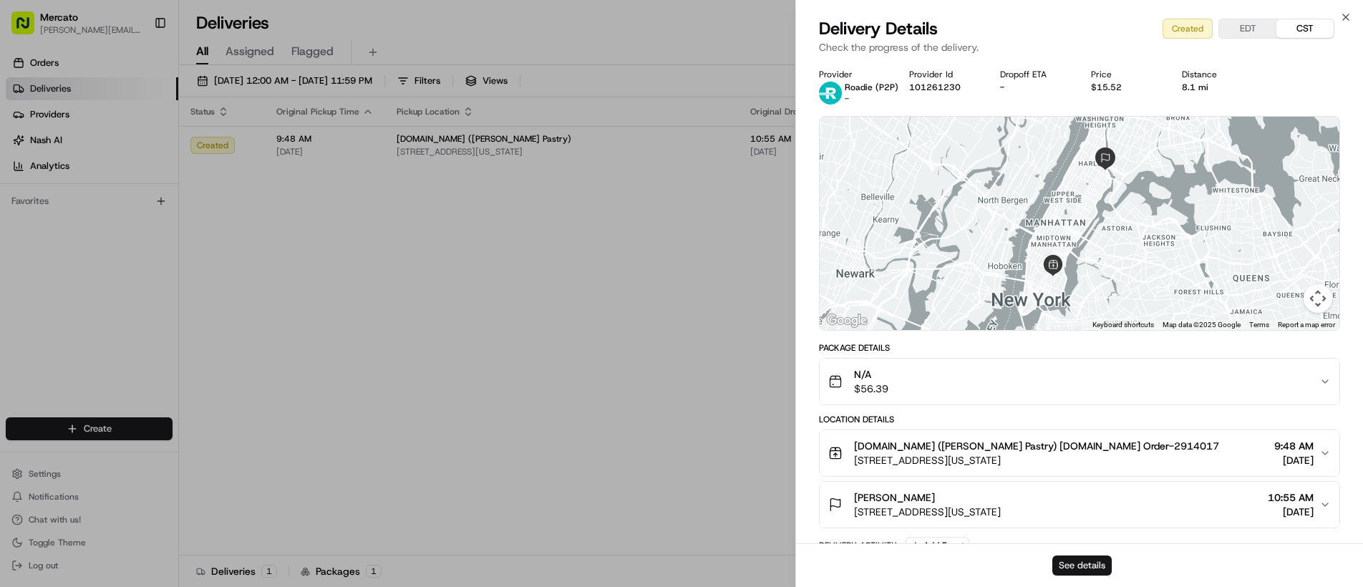
click at [1080, 564] on button "See details" at bounding box center [1081, 565] width 59 height 20
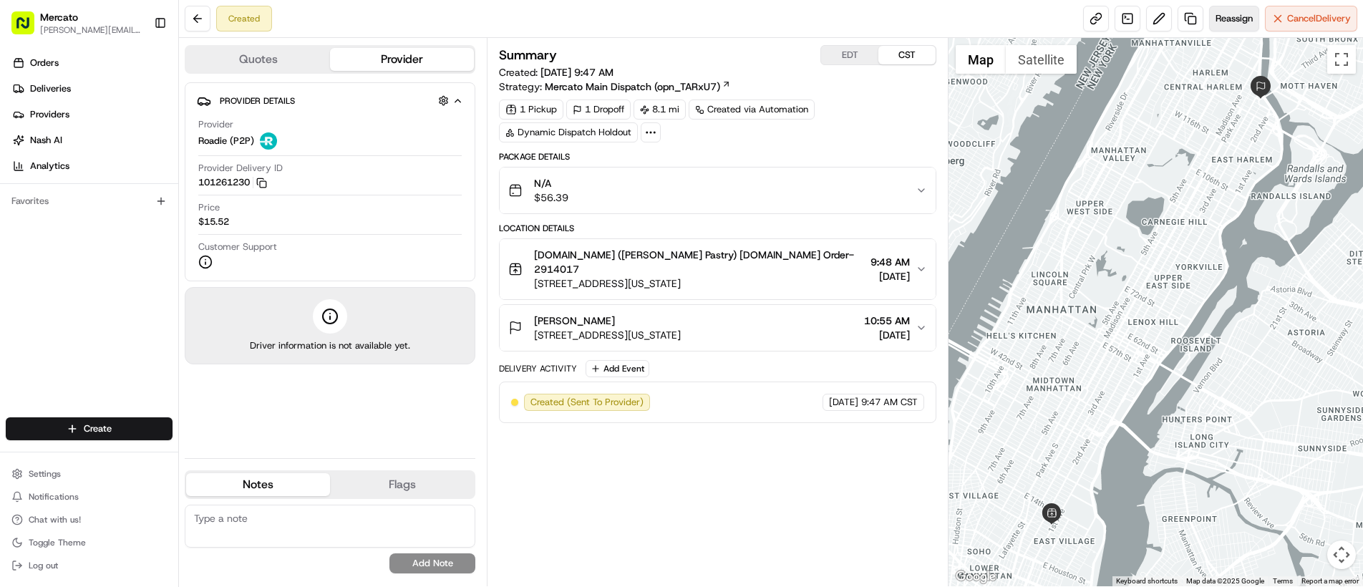
click at [1220, 14] on span "Reassign" at bounding box center [1233, 18] width 37 height 13
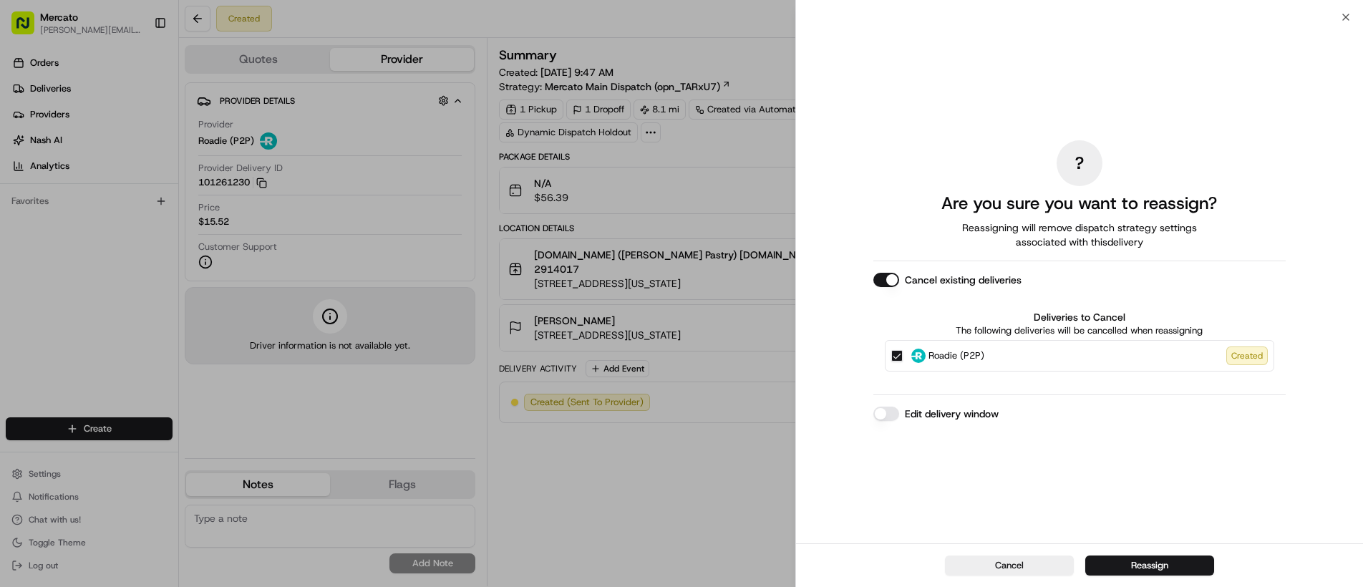
click at [881, 414] on button "Edit delivery window" at bounding box center [886, 414] width 26 height 14
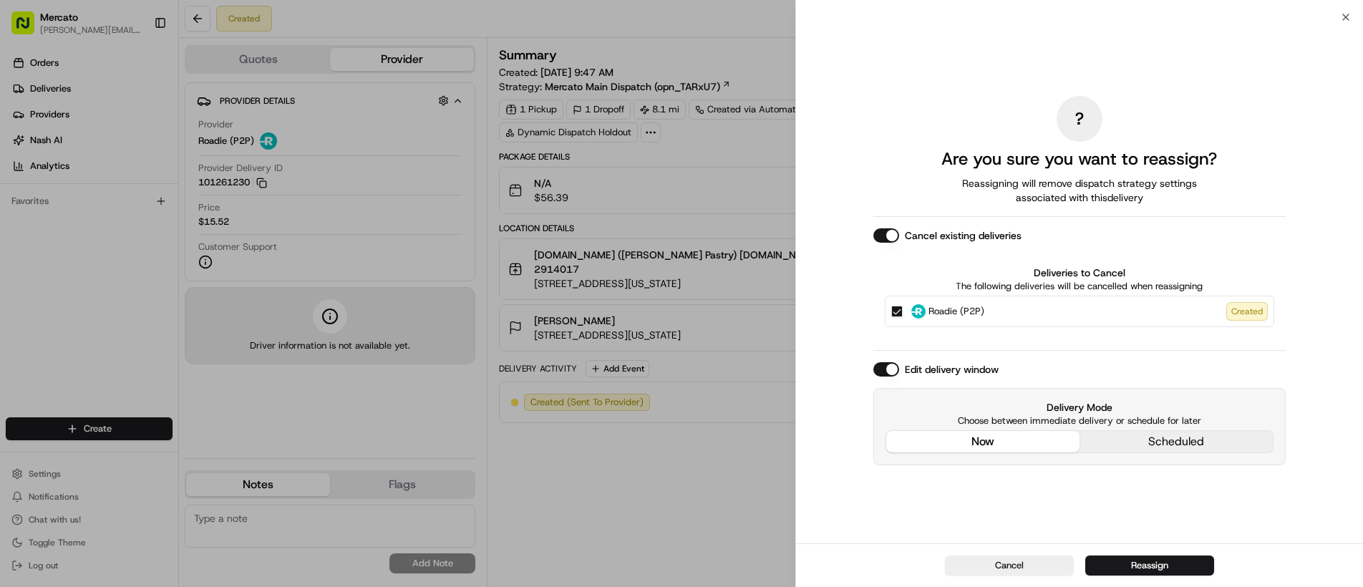
click at [936, 369] on div "Edit delivery window Delivery Mode Choose between immediate delivery or schedul…" at bounding box center [1079, 413] width 412 height 103
drag, startPoint x: 1146, startPoint y: 571, endPoint x: 1110, endPoint y: 560, distance: 37.4
click at [1147, 571] on button "Reassign" at bounding box center [1149, 565] width 129 height 20
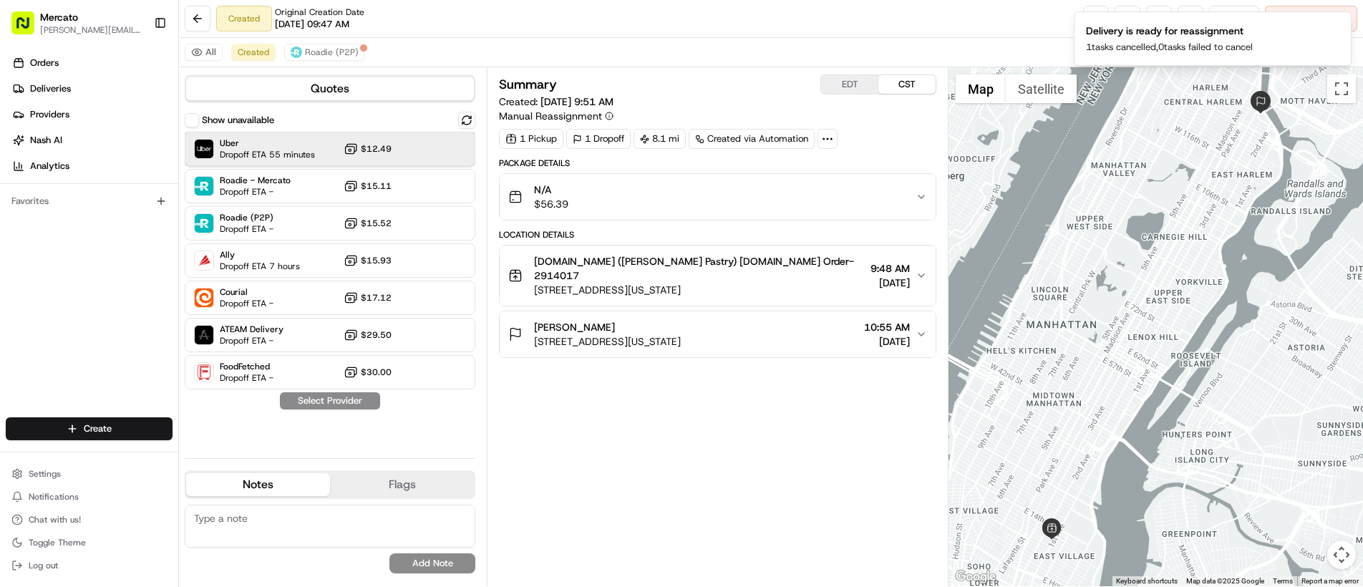
click at [272, 143] on span "Uber" at bounding box center [267, 142] width 95 height 11
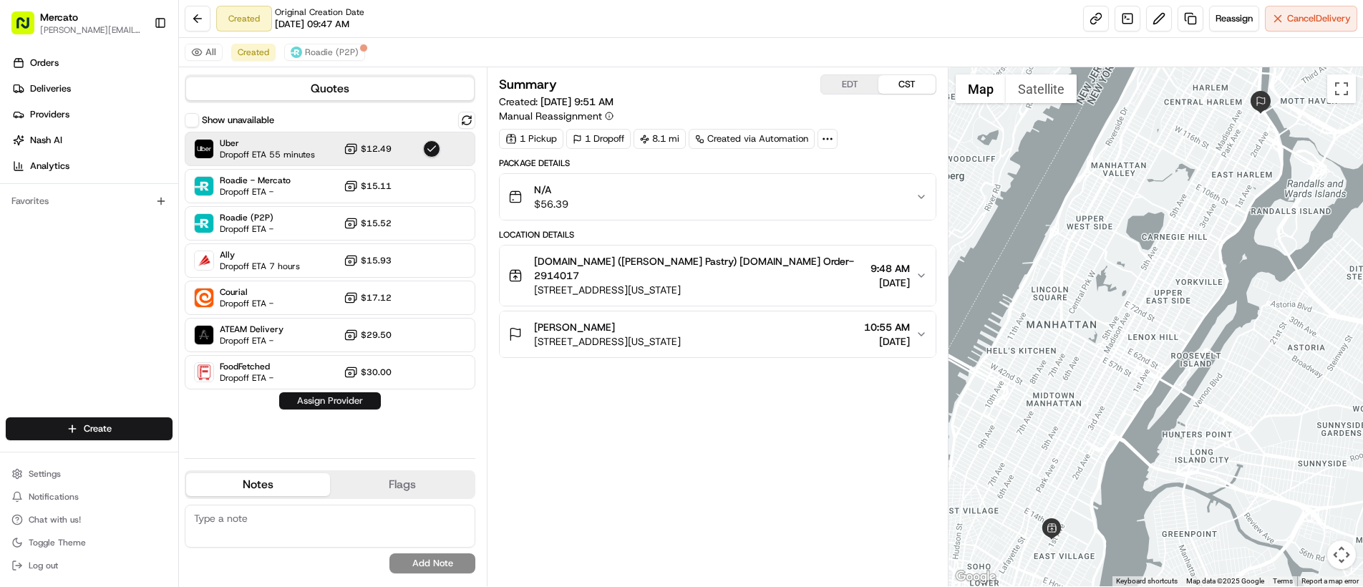
click at [311, 402] on button "Assign Provider" at bounding box center [330, 400] width 102 height 17
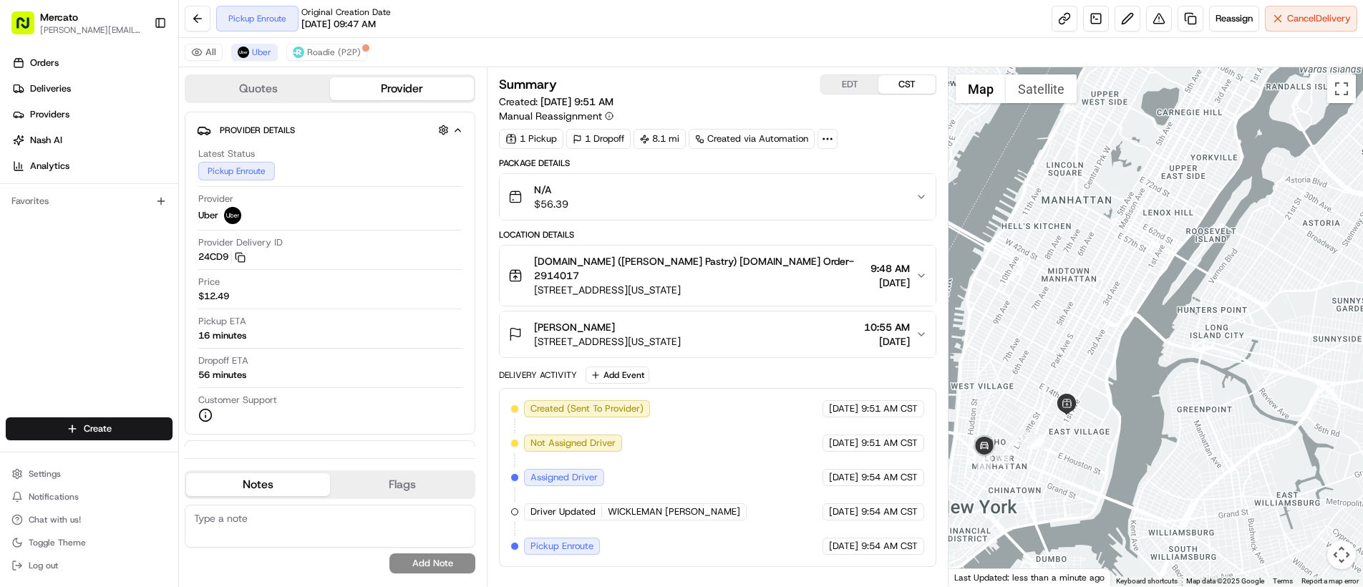
drag, startPoint x: 1019, startPoint y: 416, endPoint x: 1031, endPoint y: 328, distance: 88.9
click at [1031, 328] on div at bounding box center [1155, 326] width 414 height 519
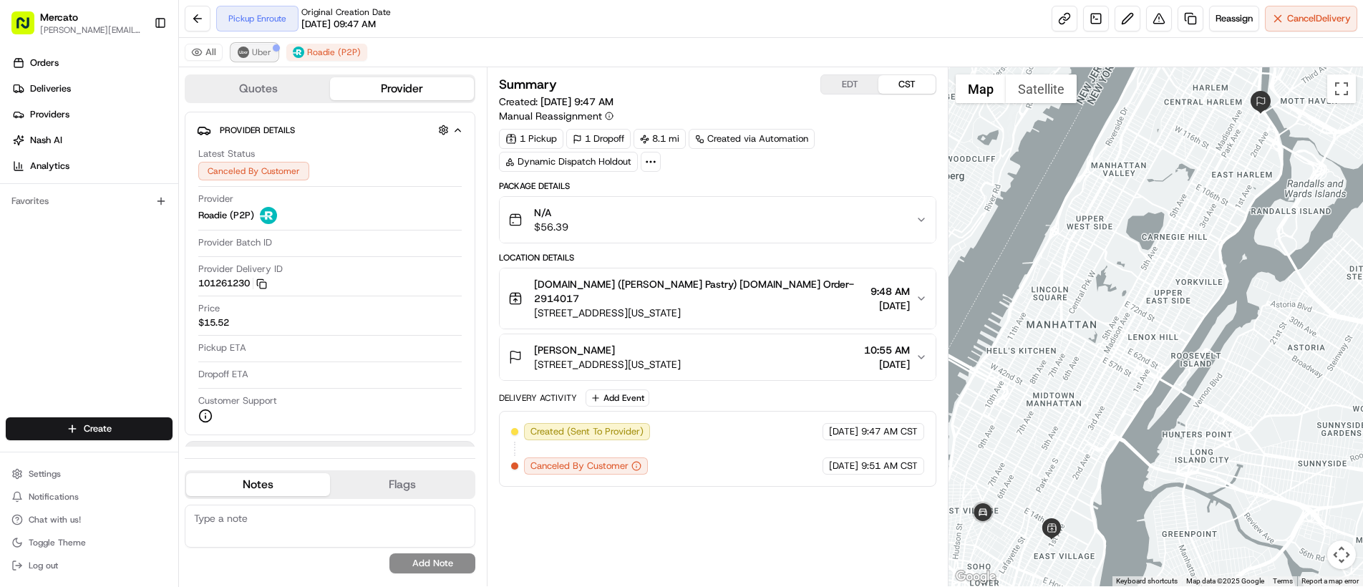
click at [246, 53] on img at bounding box center [243, 52] width 11 height 11
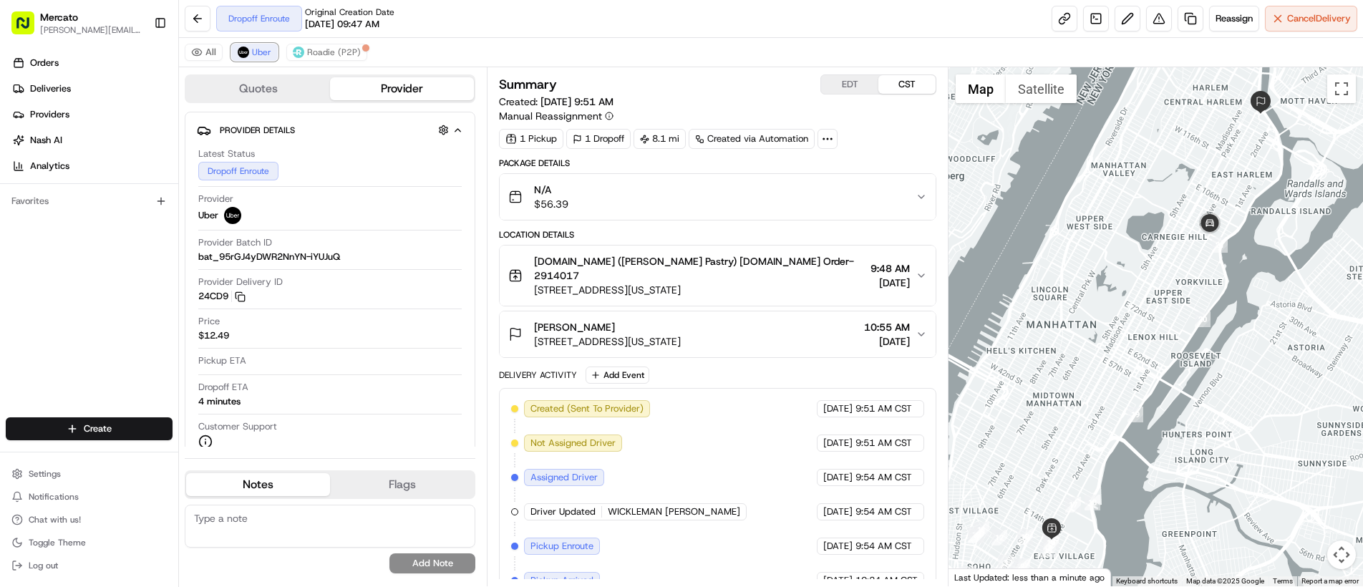
scroll to position [77, 0]
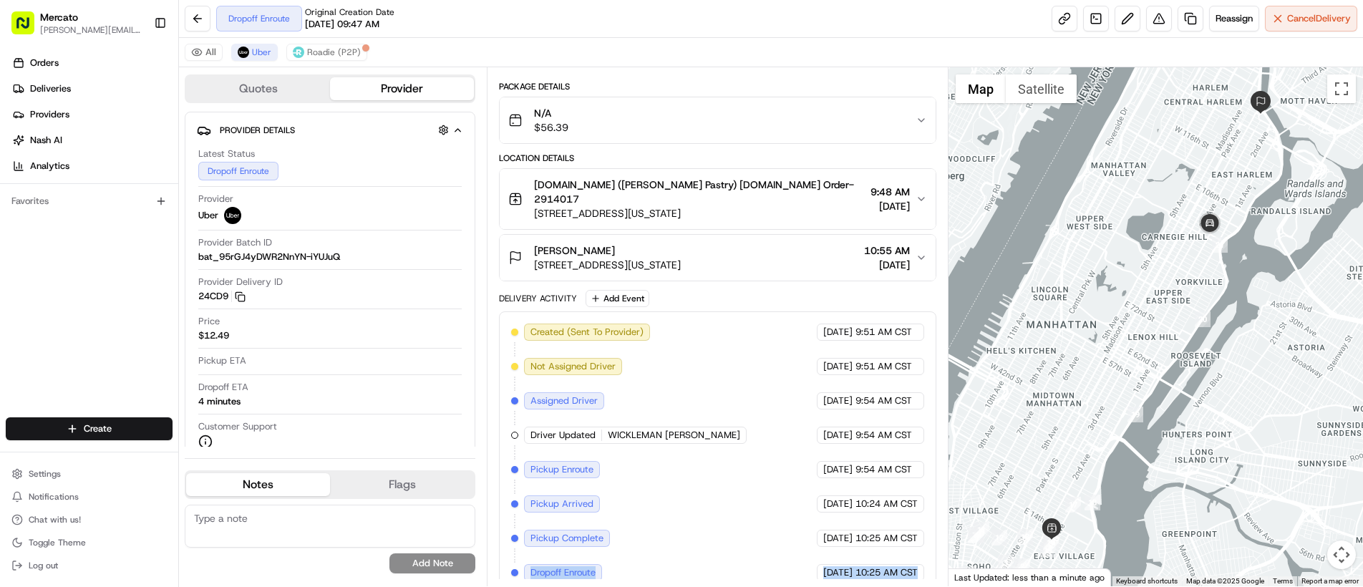
drag, startPoint x: 558, startPoint y: 560, endPoint x: 907, endPoint y: 567, distance: 349.4
click at [907, 566] on div "Created (Sent To Provider) Uber 08/17/2025 9:51 AM CST Not Assigned Driver Uber…" at bounding box center [717, 453] width 413 height 258
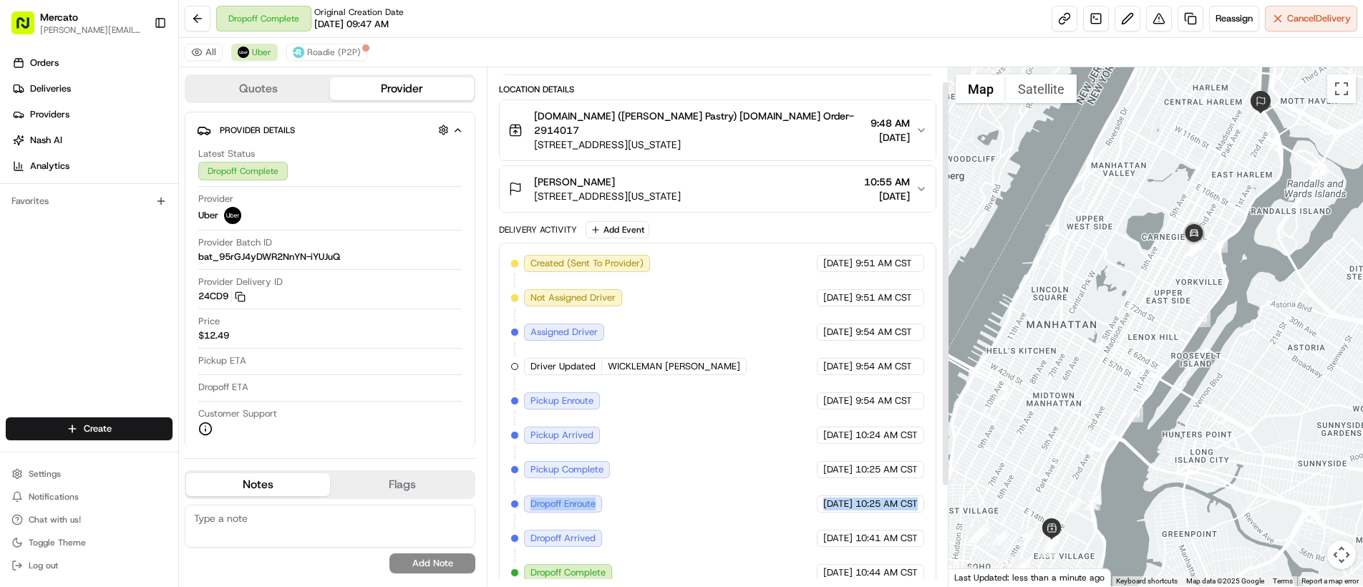
scroll to position [0, 0]
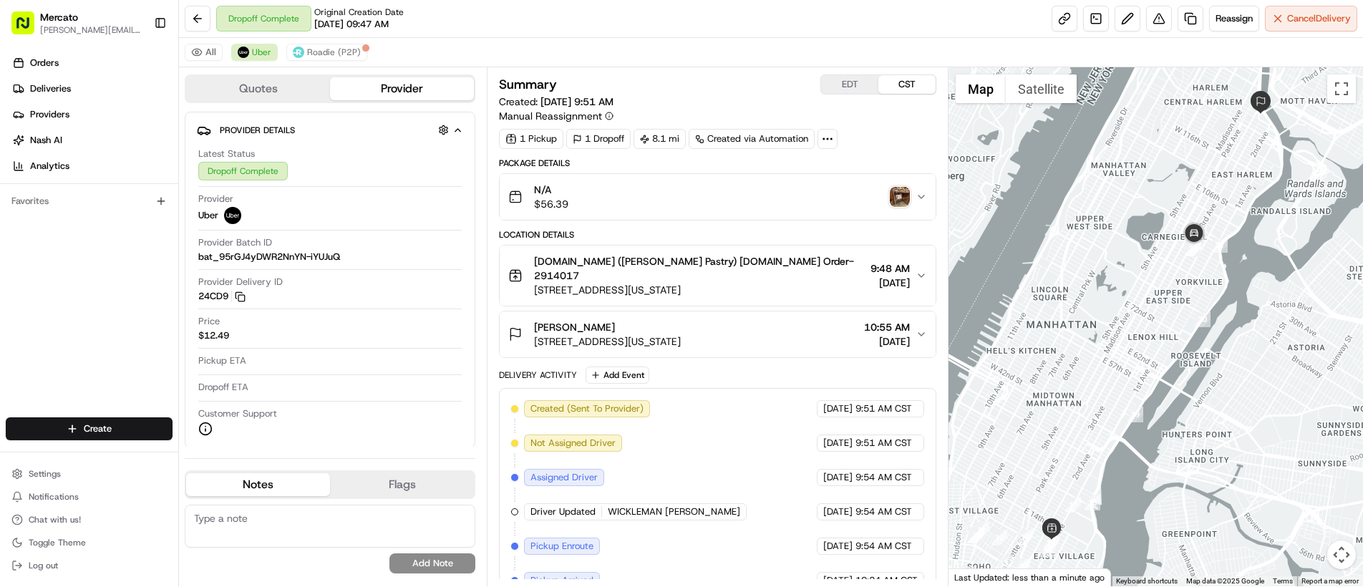
click at [903, 200] on img "button" at bounding box center [900, 197] width 20 height 20
